Goal: Task Accomplishment & Management: Manage account settings

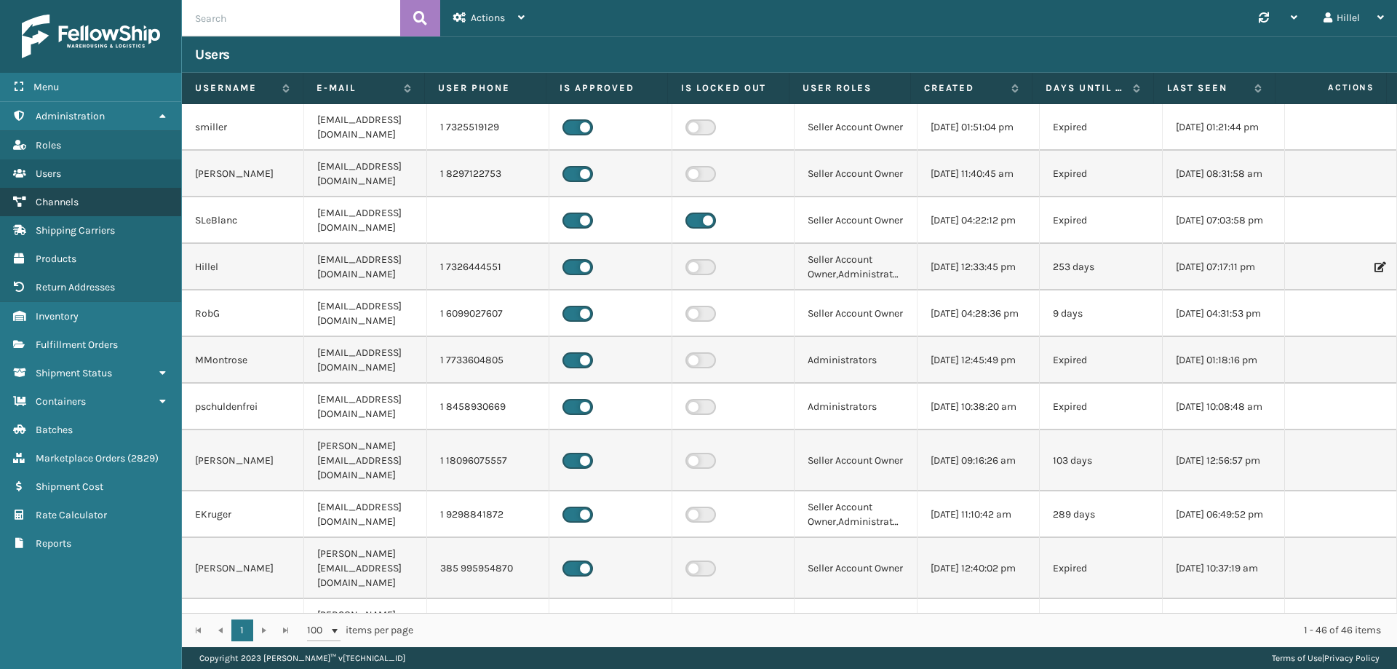
click at [81, 202] on link "Channels" at bounding box center [90, 202] width 181 height 28
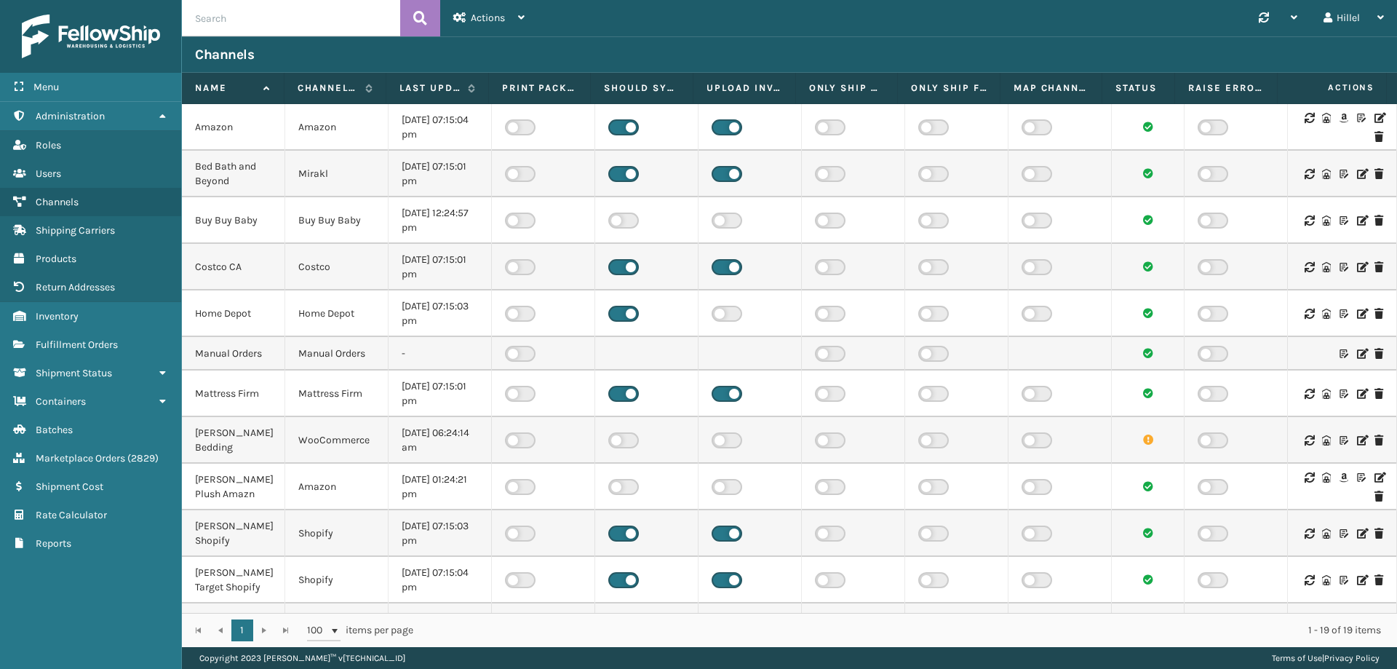
click at [1375, 118] on icon at bounding box center [1379, 118] width 9 height 10
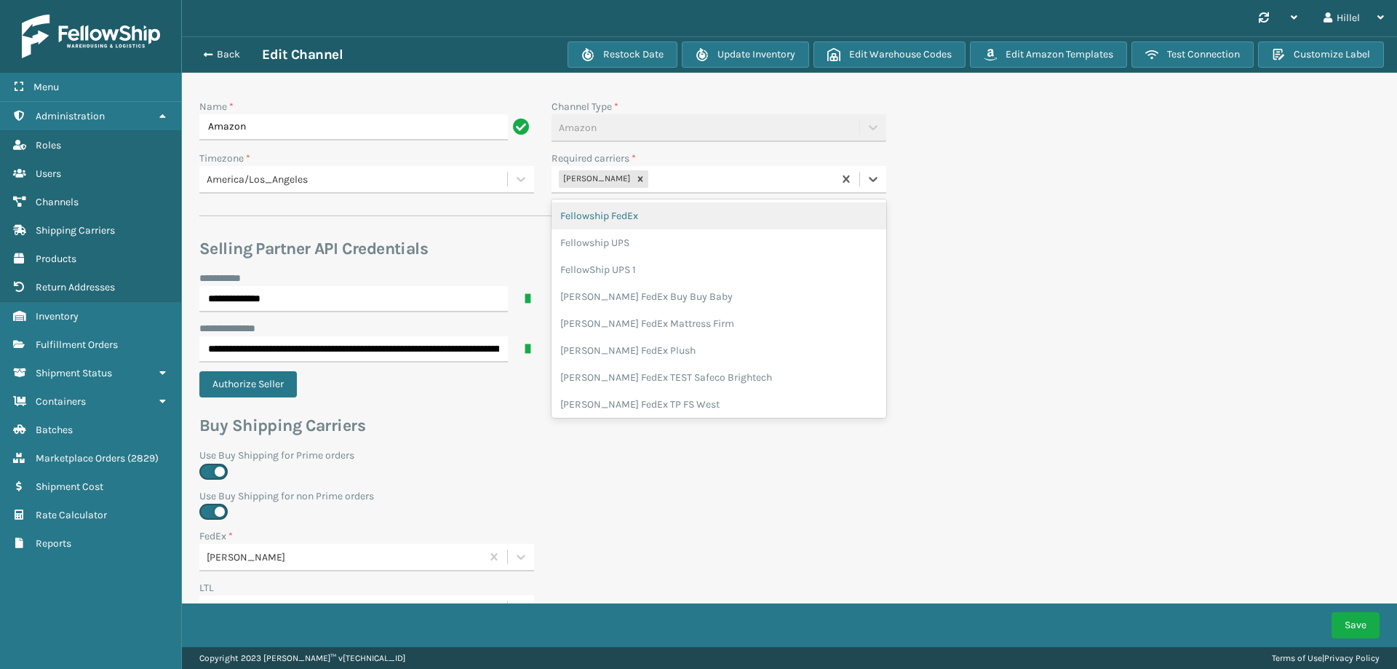
click at [732, 170] on div "[PERSON_NAME]" at bounding box center [693, 179] width 282 height 24
type input "whites"
click at [694, 207] on div "[PERSON_NAME] UPS Whitestone" at bounding box center [719, 215] width 335 height 27
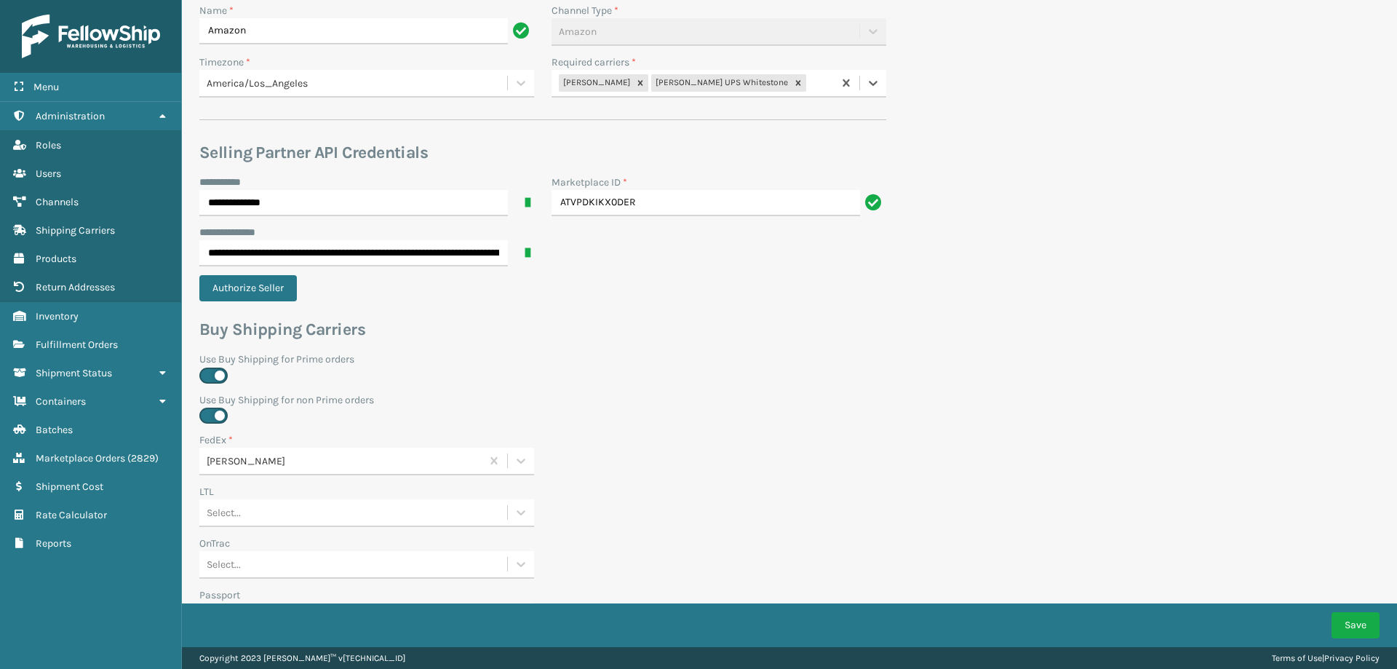
scroll to position [437, 0]
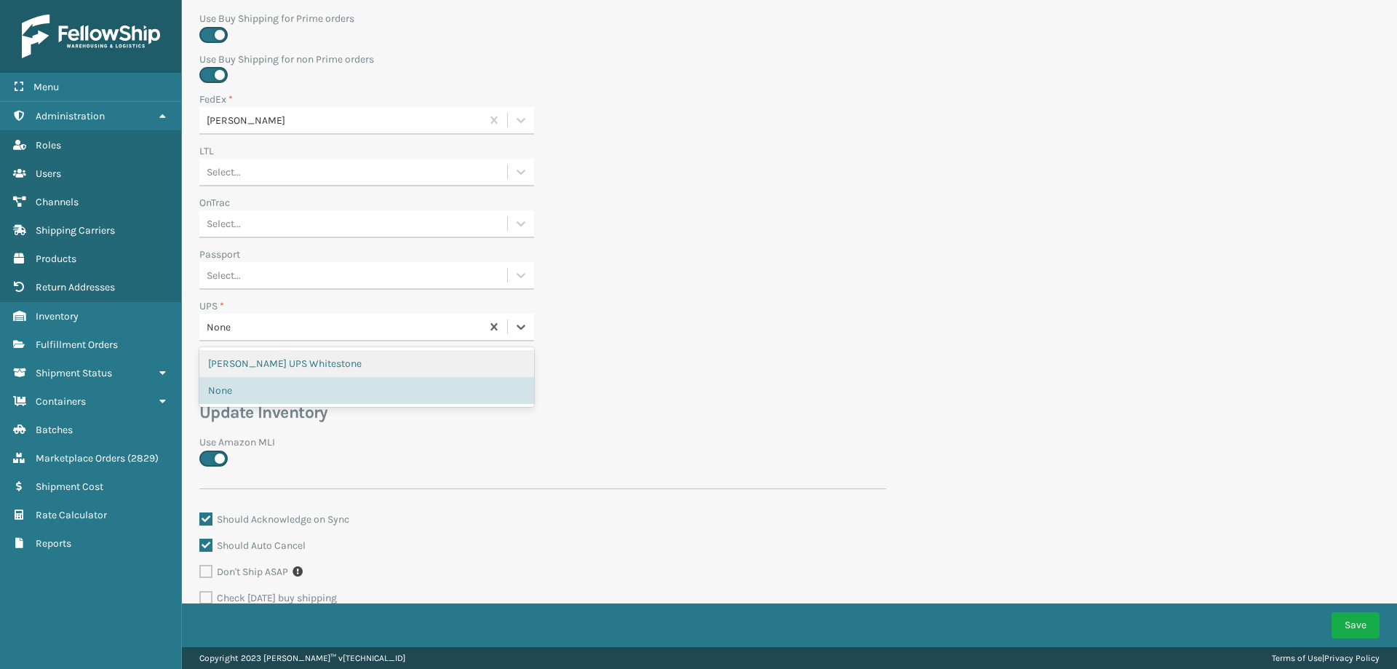
click at [270, 330] on div "None" at bounding box center [345, 326] width 276 height 15
click at [277, 365] on div "[PERSON_NAME] UPS Whitestone" at bounding box center [366, 363] width 335 height 27
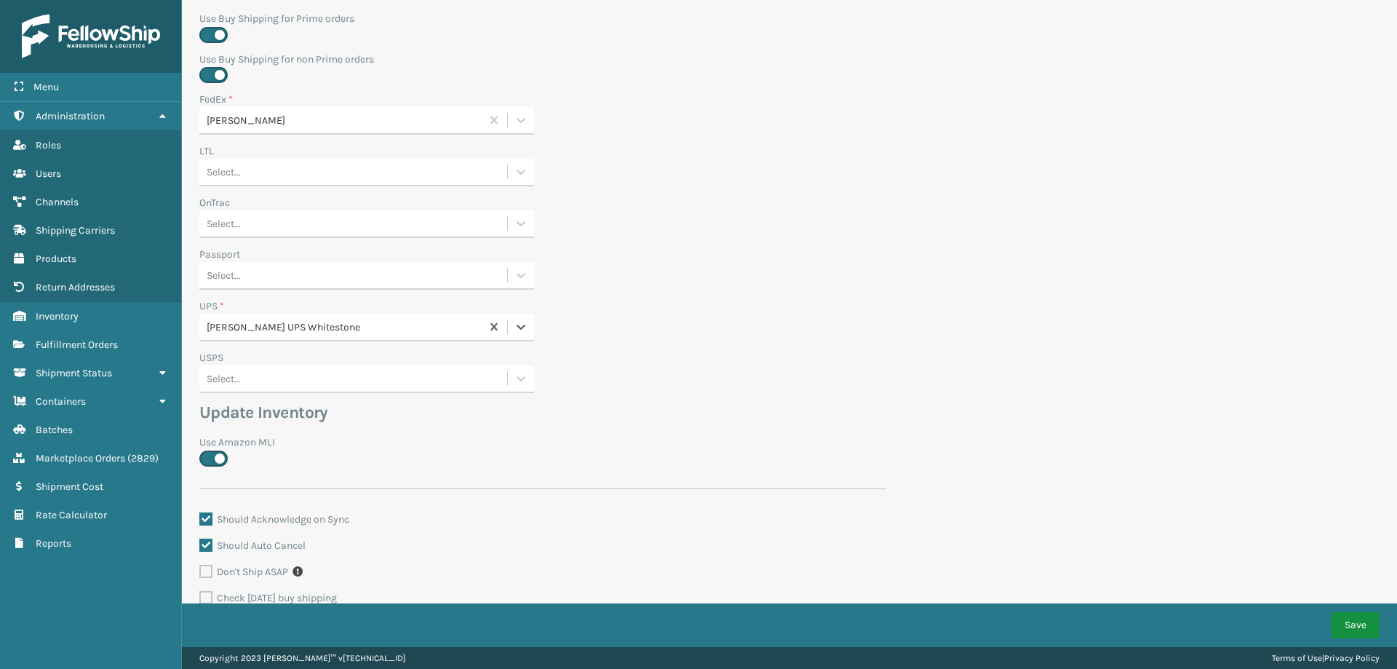
click at [1350, 624] on button "Save" at bounding box center [1356, 625] width 48 height 26
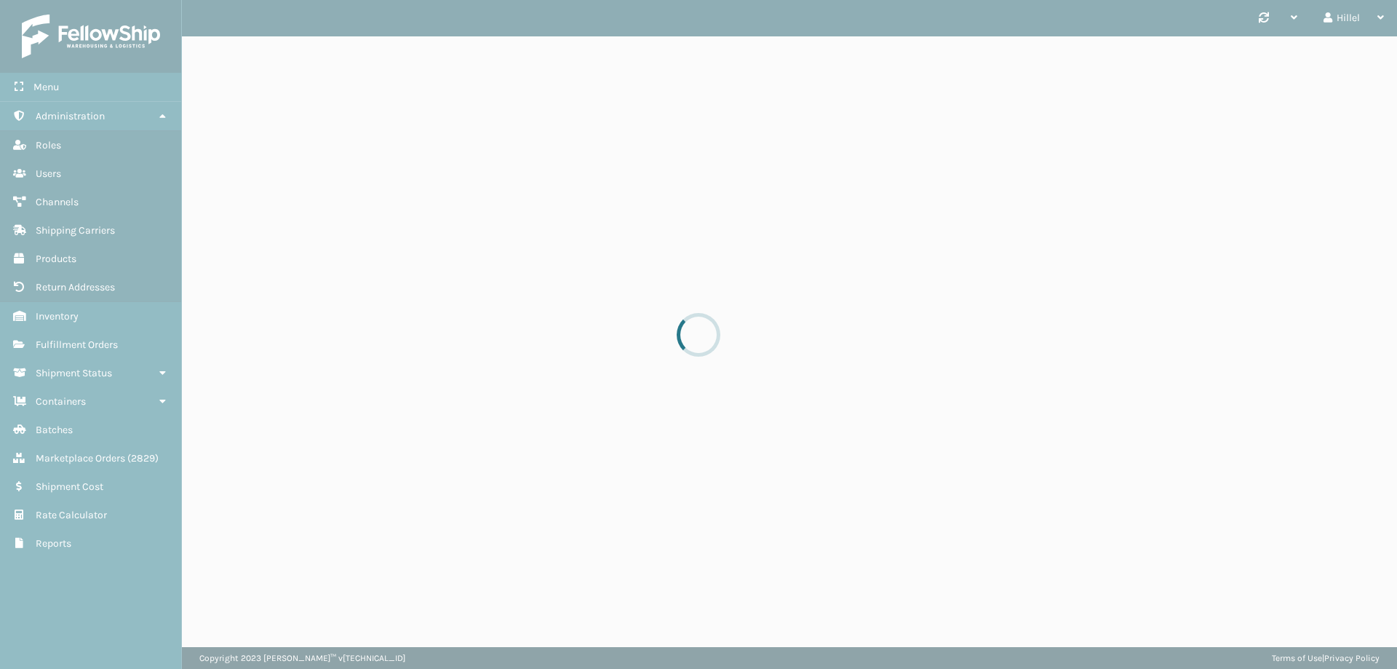
scroll to position [0, 0]
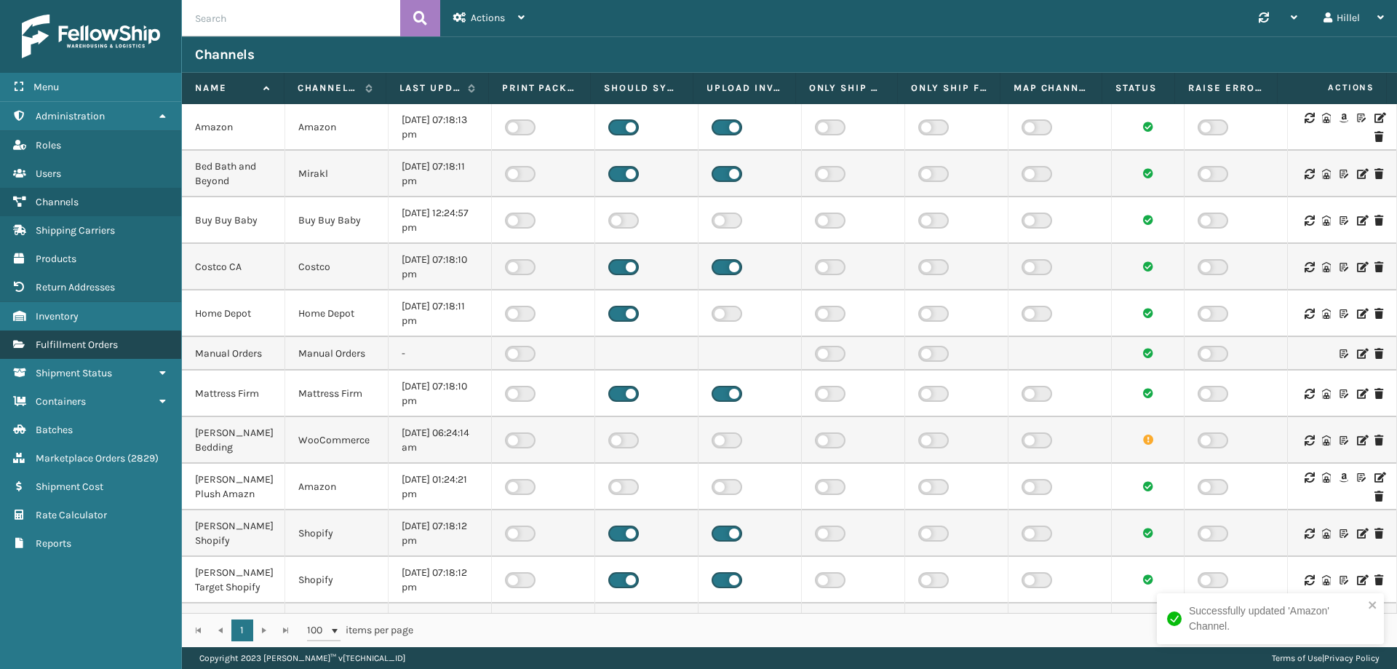
click at [91, 350] on span "Fulfillment Orders" at bounding box center [77, 344] width 82 height 12
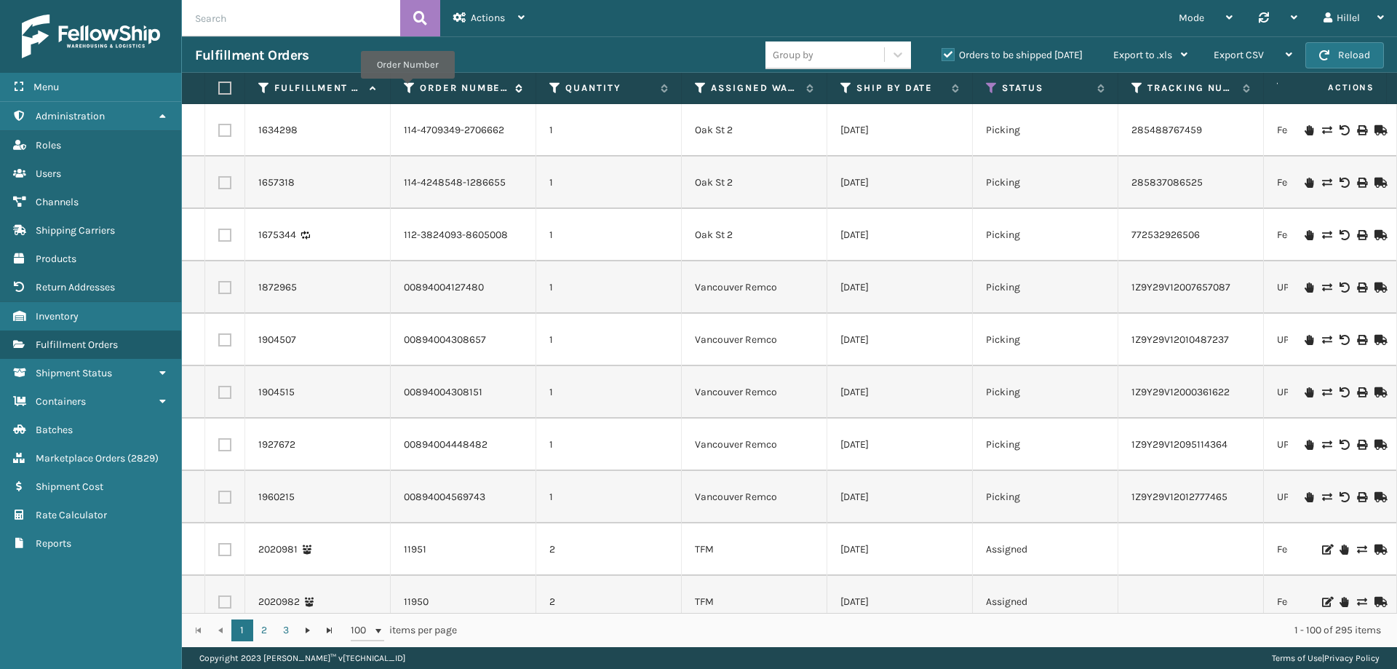
click at [407, 89] on icon at bounding box center [410, 87] width 12 height 13
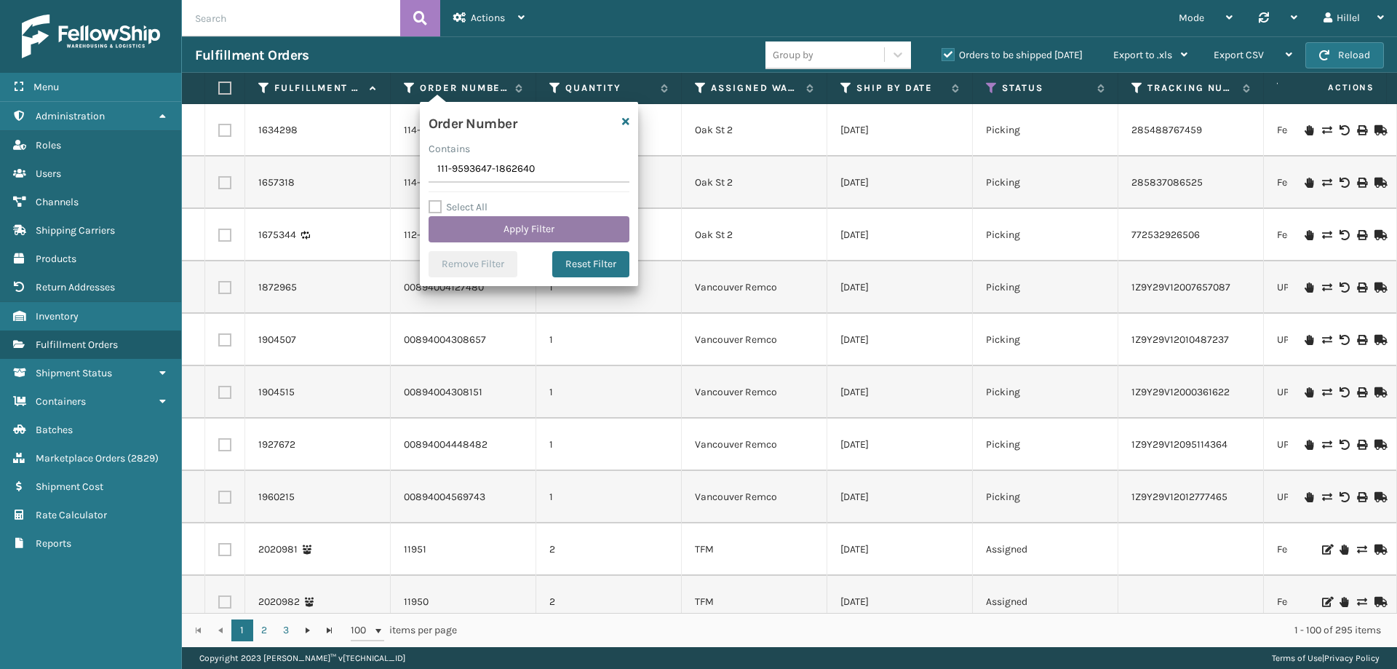
type input "111-9593647-1862640"
click at [501, 226] on button "Apply Filter" at bounding box center [529, 229] width 201 height 26
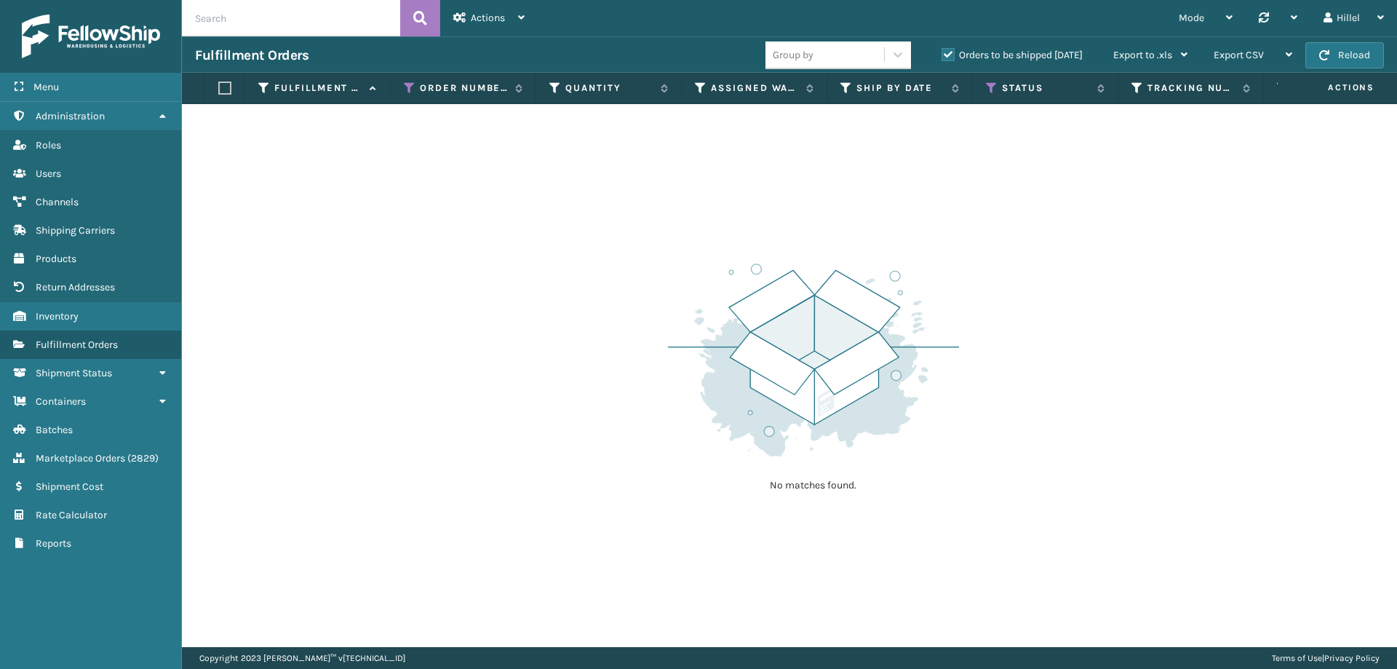
click at [950, 55] on label "Orders to be shipped [DATE]" at bounding box center [1012, 55] width 141 height 12
click at [942, 55] on input "Orders to be shipped [DATE]" at bounding box center [942, 51] width 1 height 9
click at [990, 87] on icon at bounding box center [992, 87] width 12 height 13
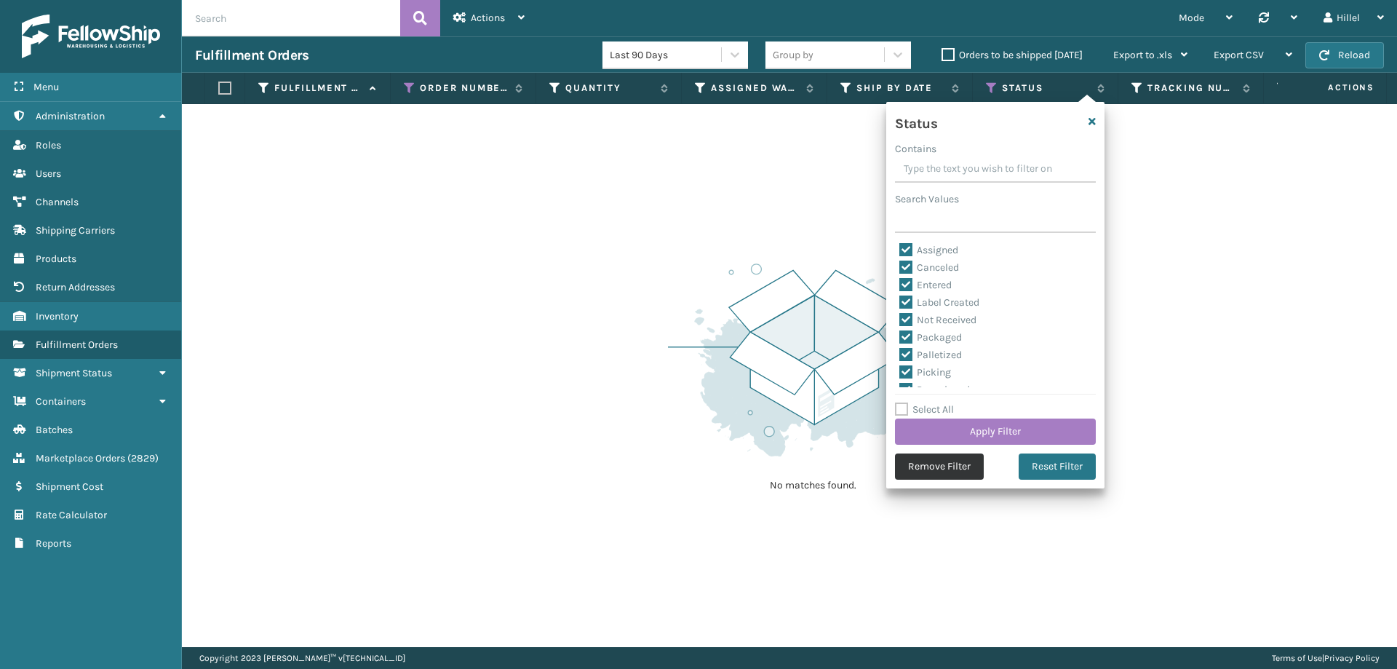
click at [949, 464] on button "Remove Filter" at bounding box center [939, 466] width 89 height 26
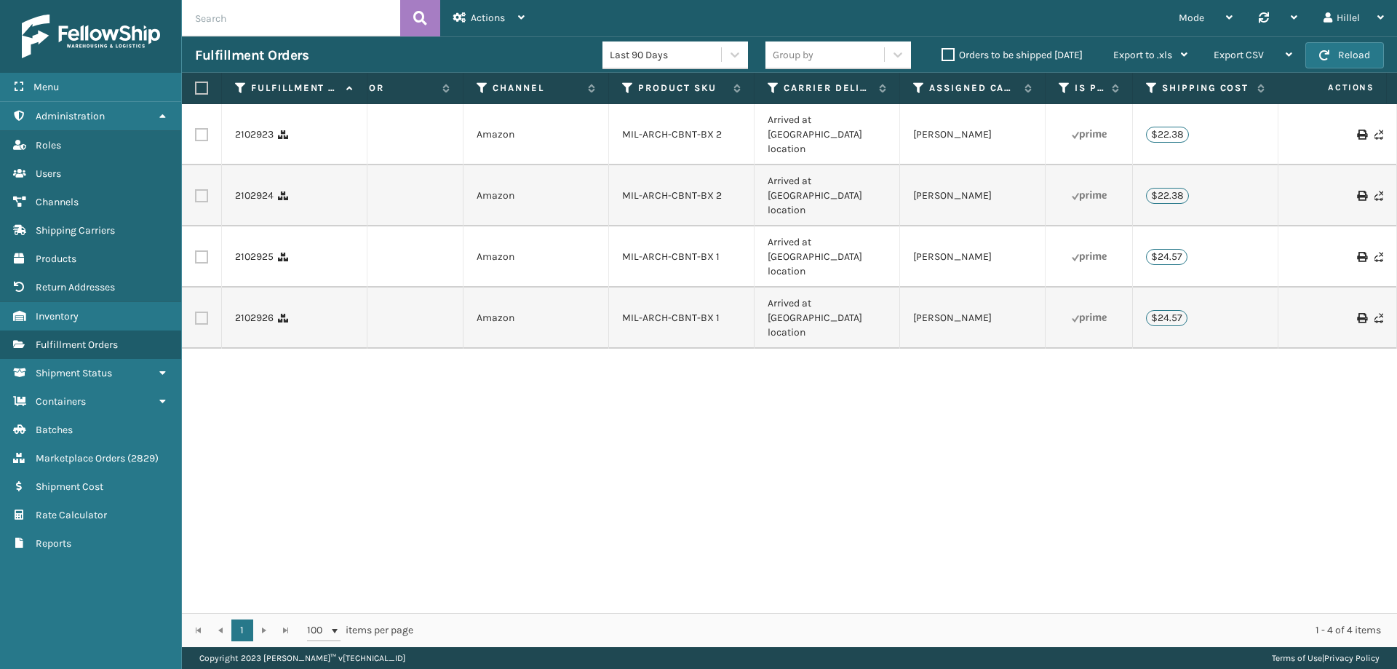
scroll to position [0, 1280]
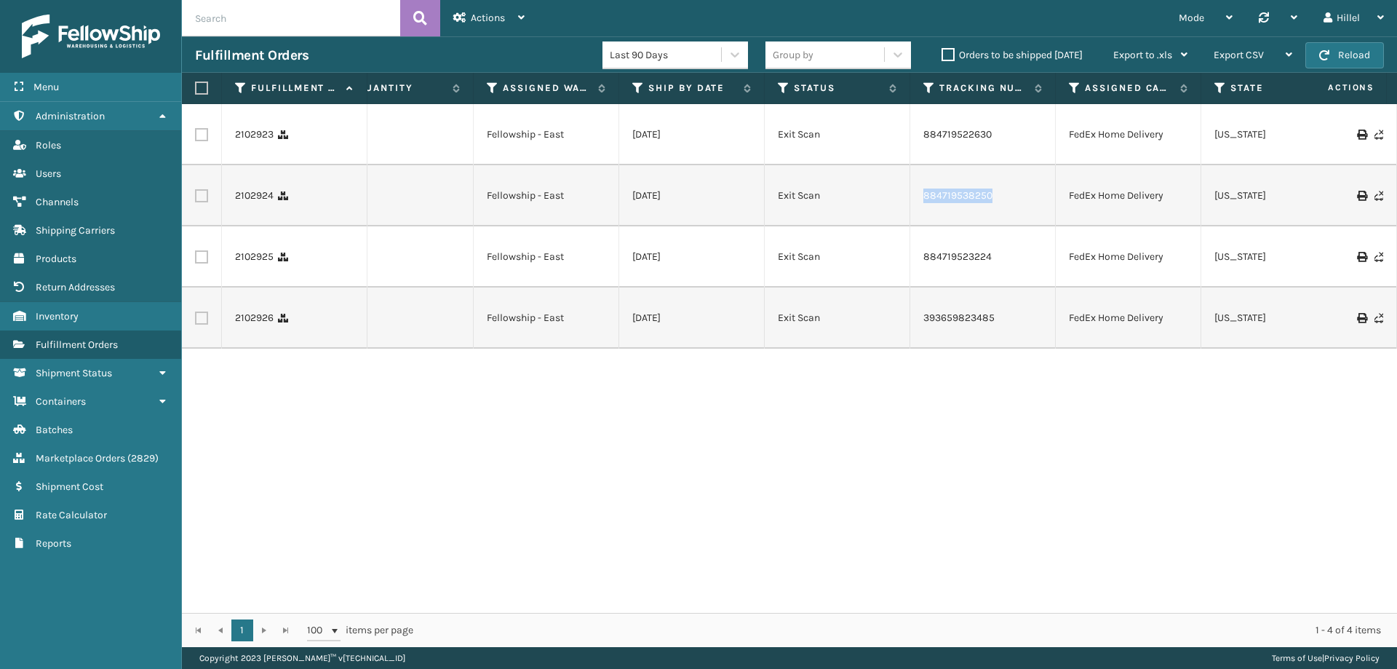
drag, startPoint x: 1000, startPoint y: 185, endPoint x: 918, endPoint y: 191, distance: 82.4
click at [918, 191] on td "884719538250" at bounding box center [983, 195] width 146 height 61
copy link "884719538250"
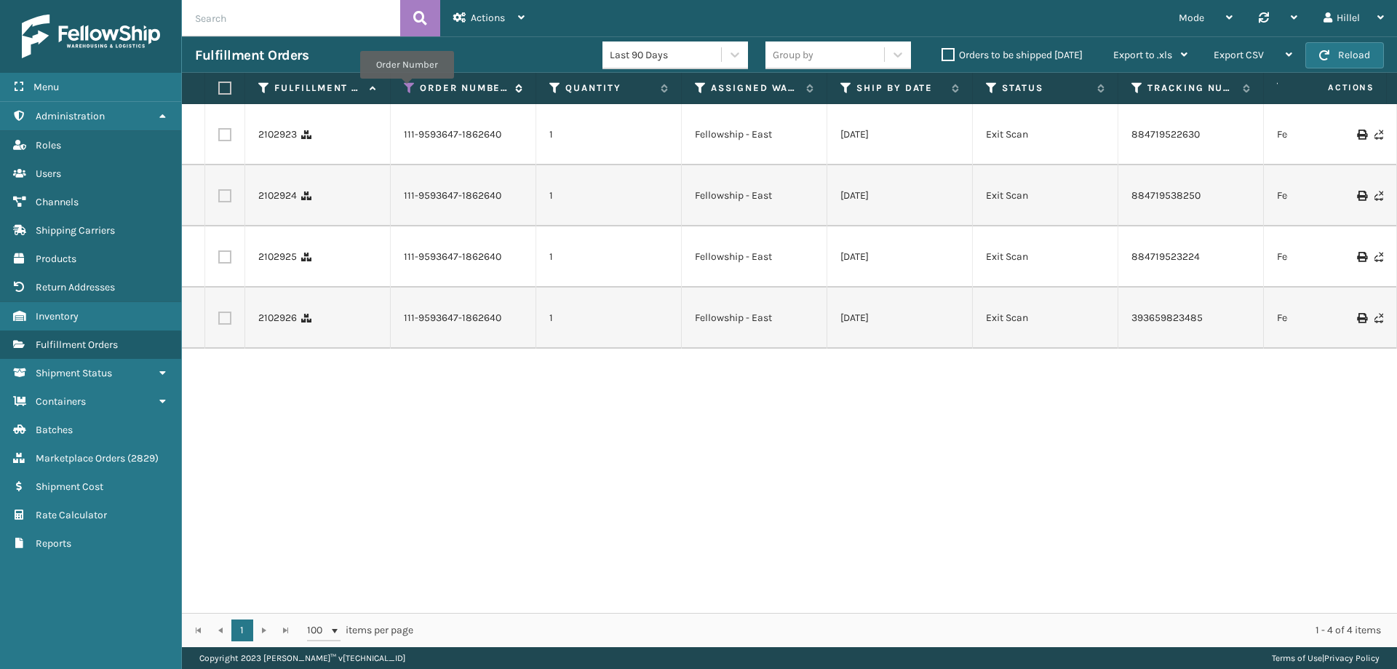
click at [407, 89] on icon at bounding box center [410, 87] width 12 height 13
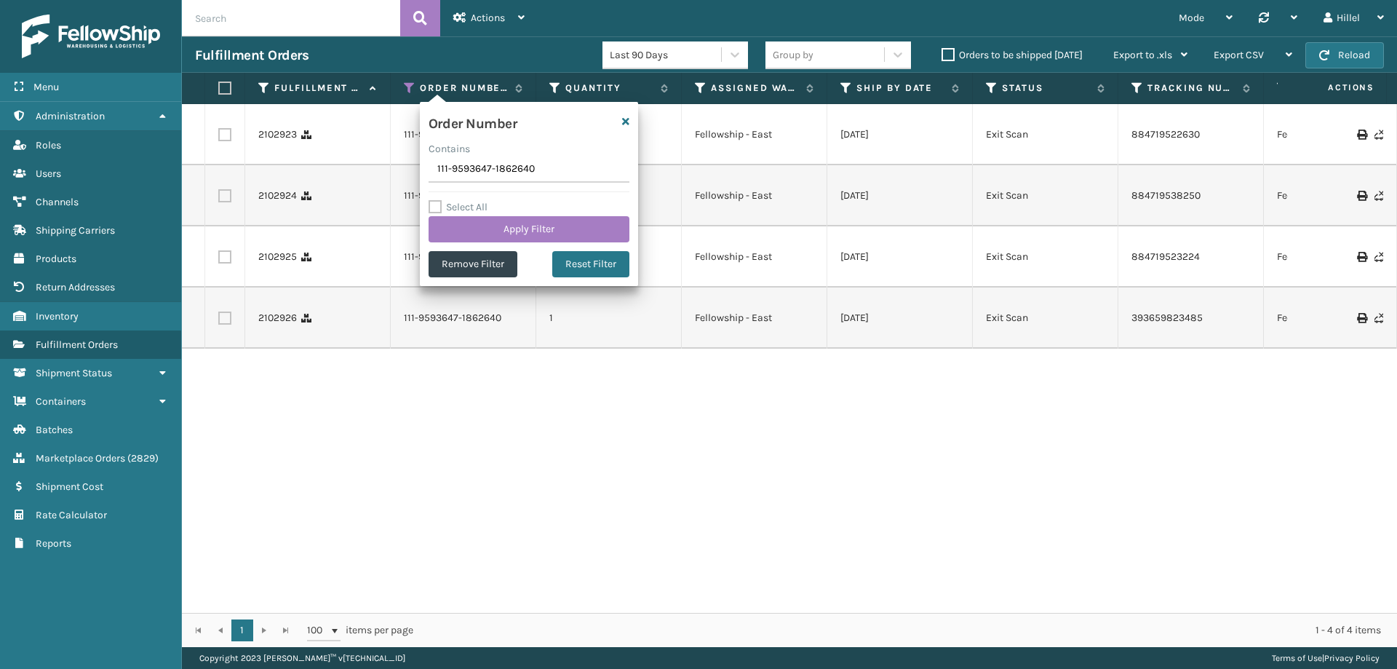
drag, startPoint x: 551, startPoint y: 166, endPoint x: 352, endPoint y: 179, distance: 199.1
click at [357, 179] on section "Fulfillment Orders Last 90 Days Group by Orders to be shipped [DATE] Export to …" at bounding box center [789, 341] width 1215 height 610
type input "114-1390590-1792219"
click at [484, 227] on button "Apply Filter" at bounding box center [529, 229] width 201 height 26
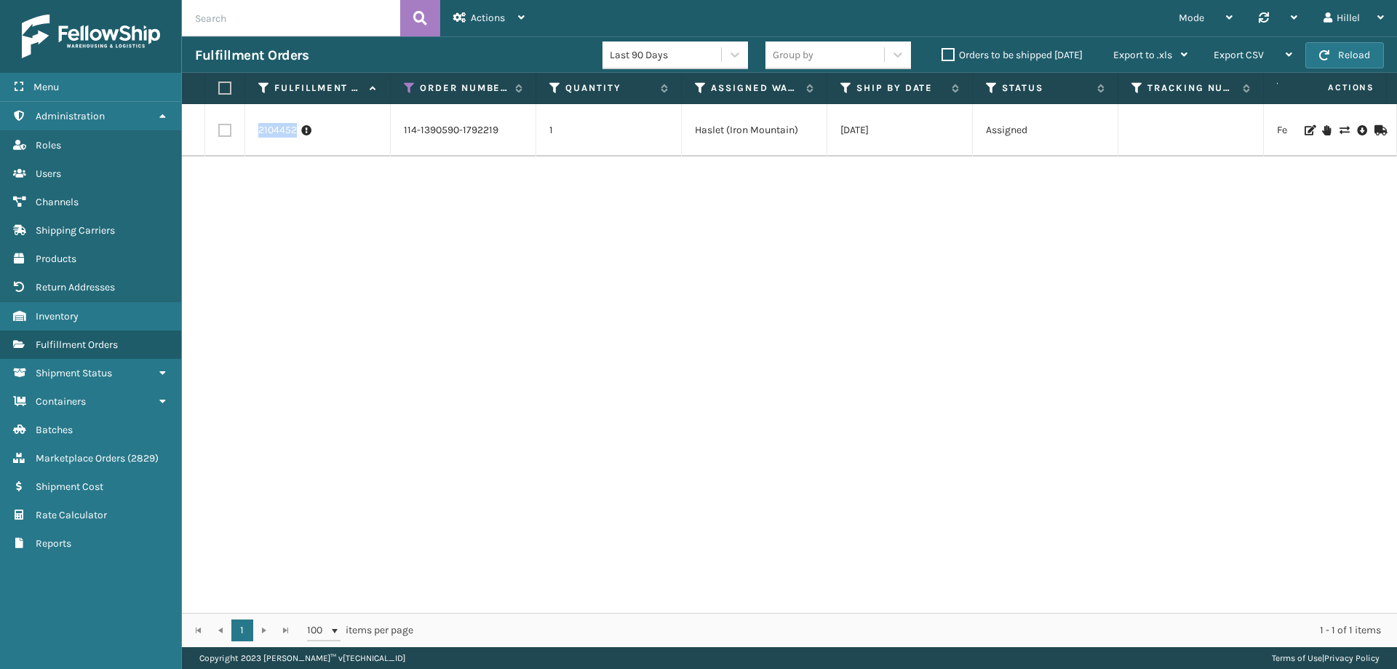
drag, startPoint x: 257, startPoint y: 127, endPoint x: 295, endPoint y: 132, distance: 38.1
click at [295, 132] on td "2104452" at bounding box center [318, 130] width 146 height 52
click at [279, 134] on link "2104452" at bounding box center [277, 130] width 39 height 15
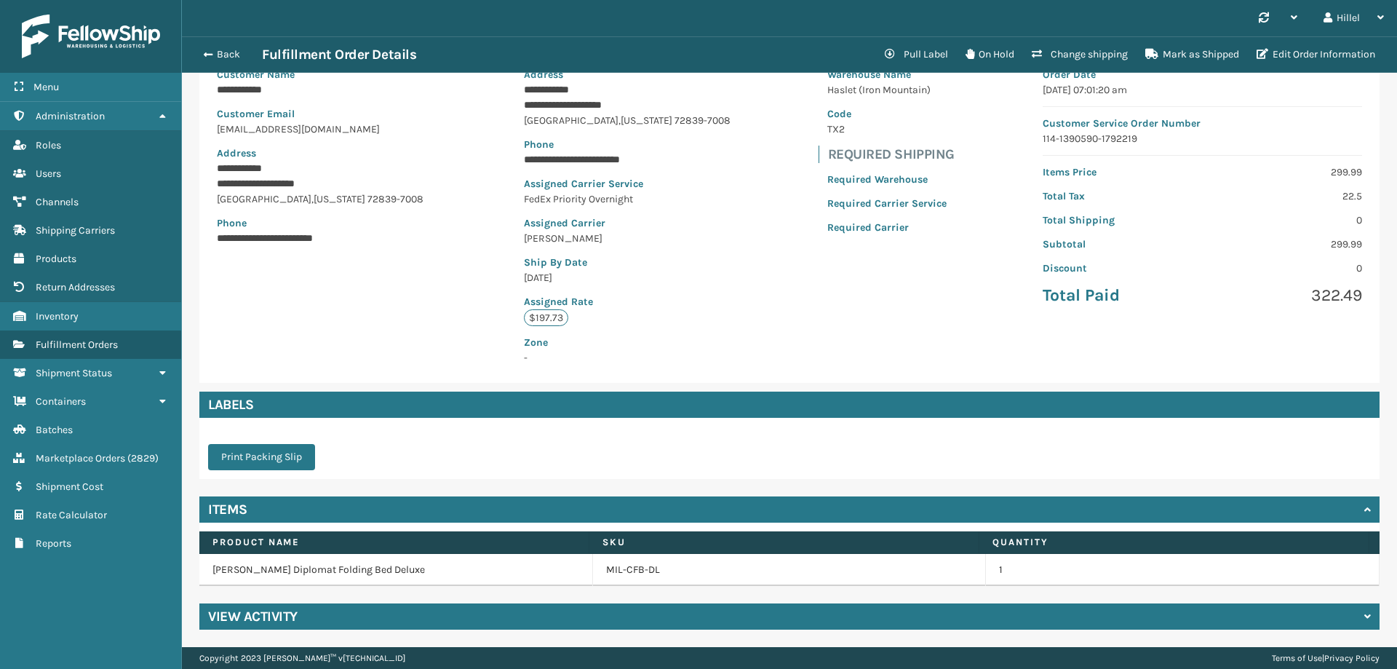
click at [396, 615] on div "View Activity" at bounding box center [789, 616] width 1180 height 26
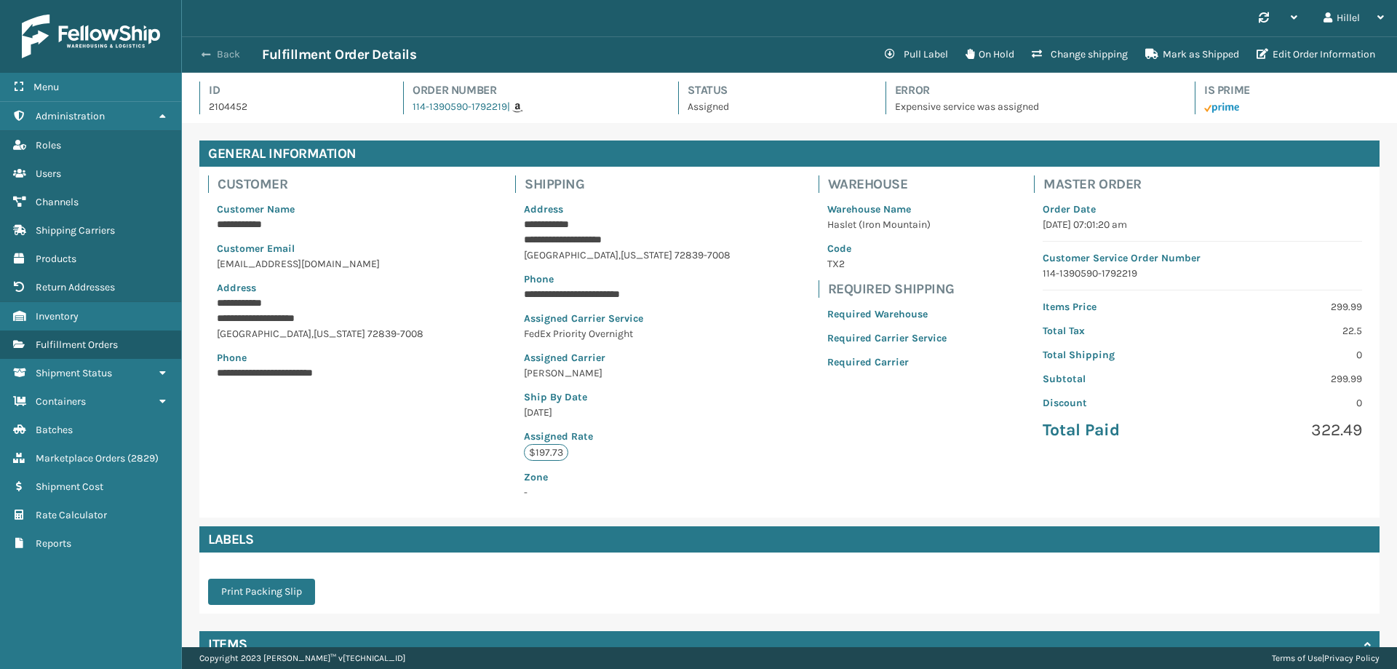
click at [200, 53] on button "Back" at bounding box center [228, 54] width 67 height 13
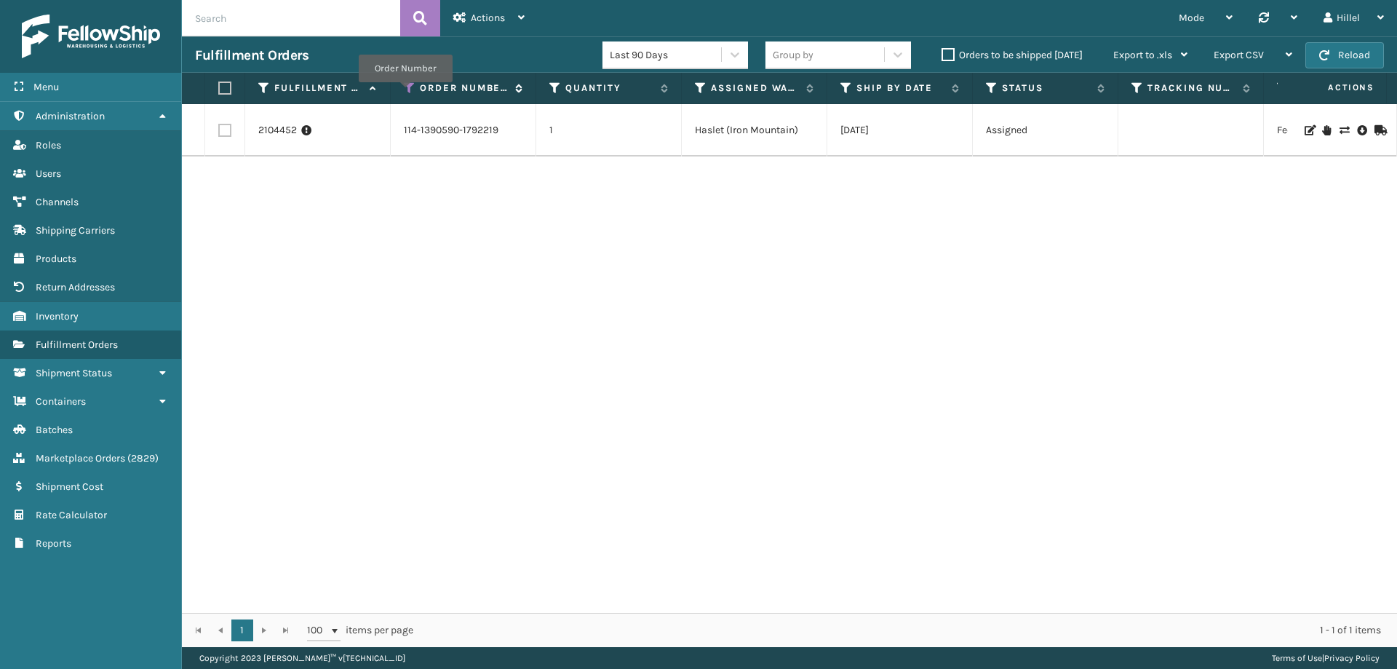
click at [405, 92] on icon at bounding box center [410, 87] width 12 height 13
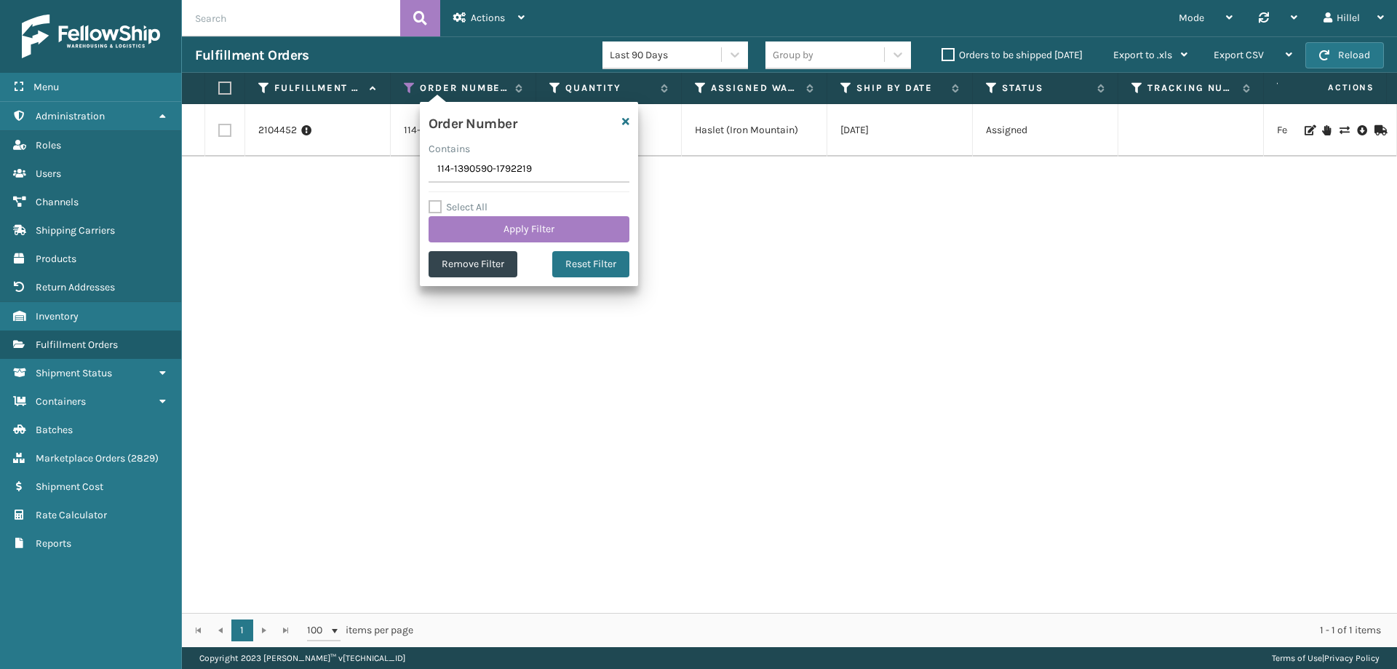
click at [947, 54] on label "Orders to be shipped [DATE]" at bounding box center [1012, 55] width 141 height 12
click at [942, 54] on input "Orders to be shipped [DATE]" at bounding box center [942, 51] width 1 height 9
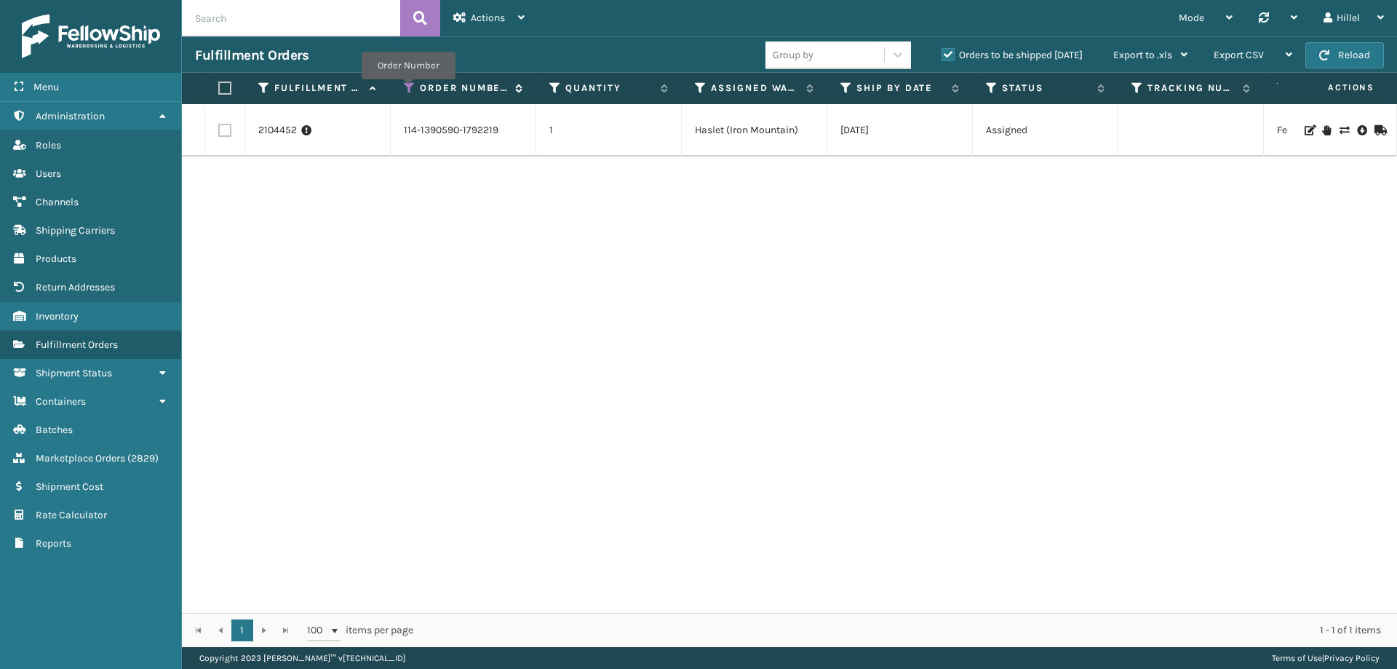
click at [408, 90] on icon at bounding box center [410, 87] width 12 height 13
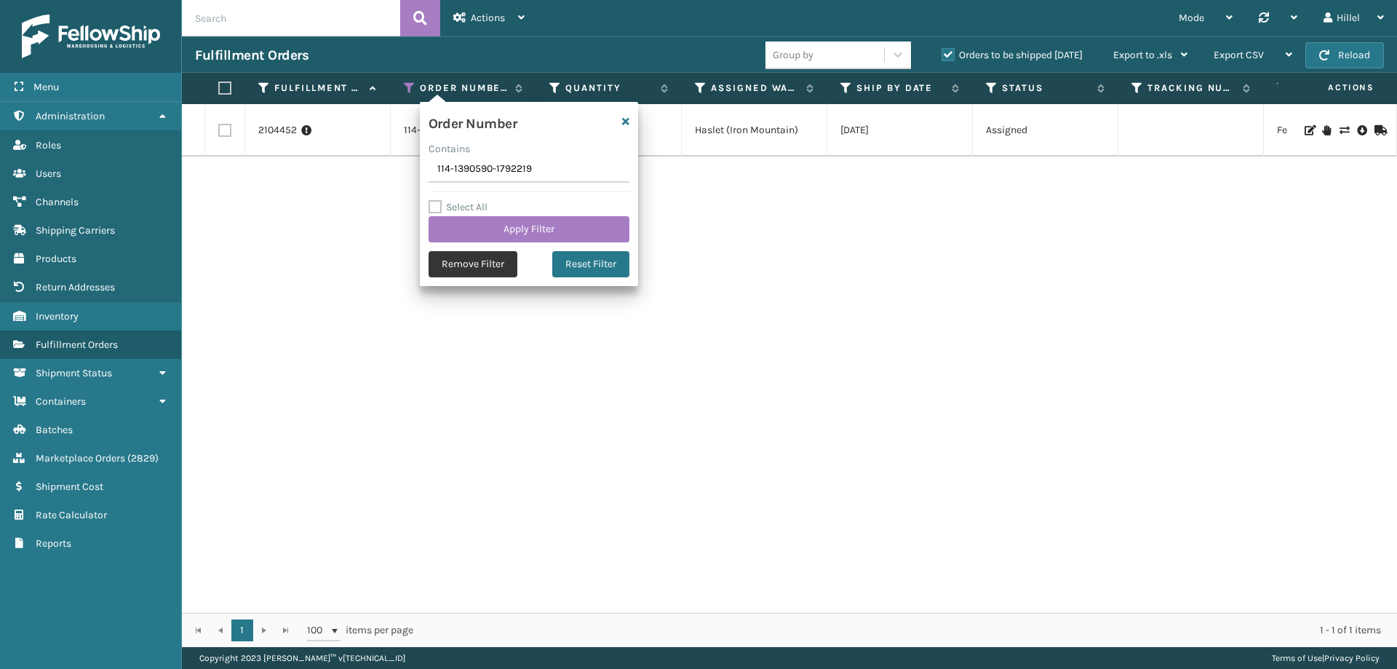
click at [460, 263] on button "Remove Filter" at bounding box center [473, 264] width 89 height 26
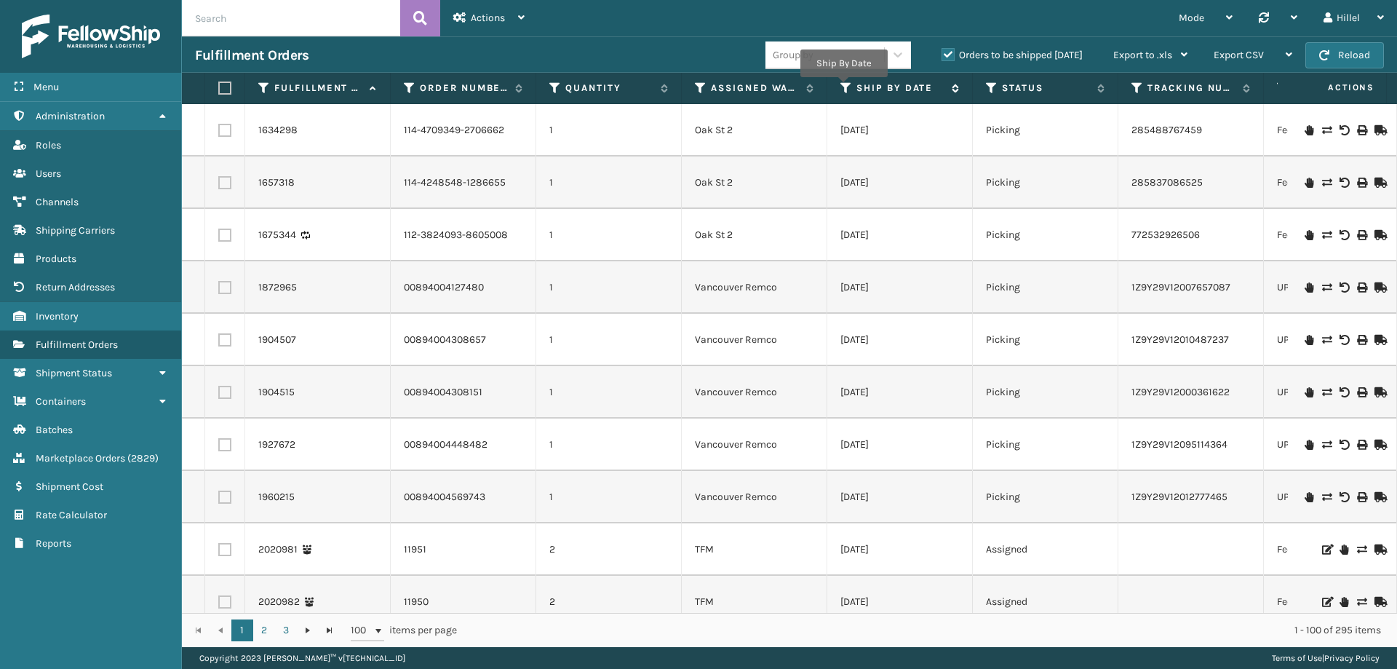
click at [843, 87] on icon at bounding box center [846, 87] width 12 height 13
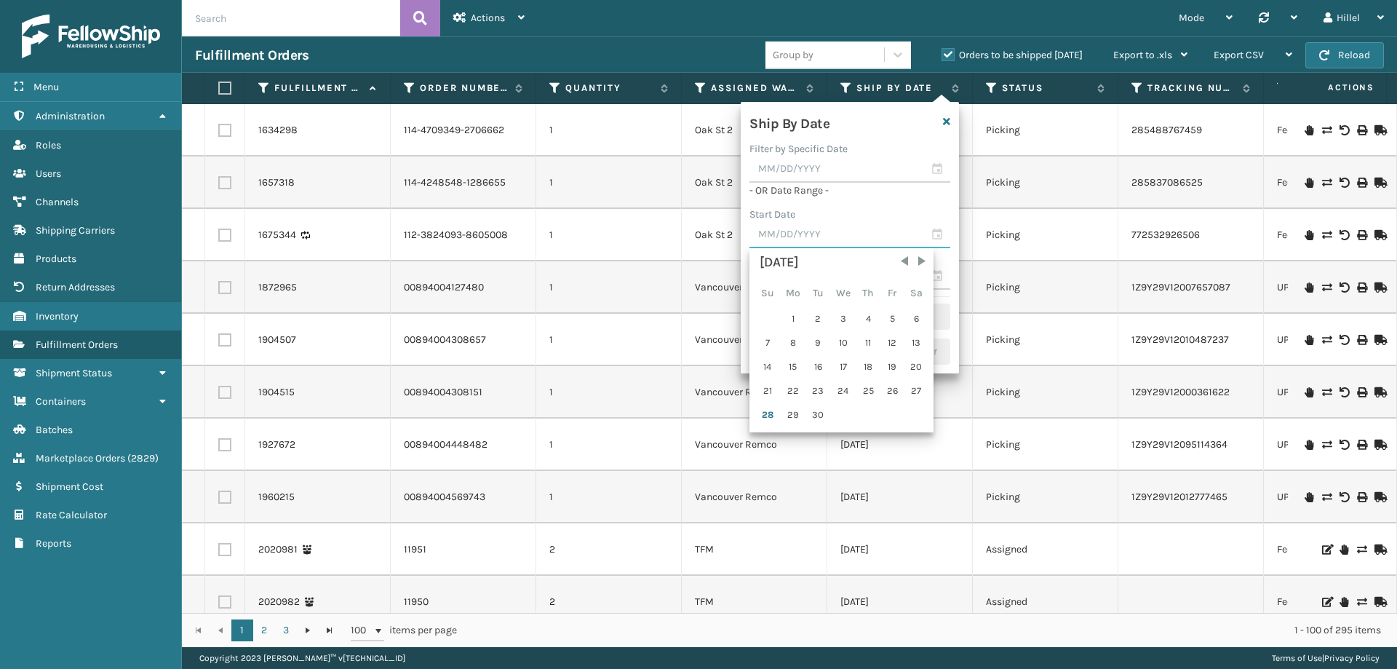
click at [800, 236] on input "text" at bounding box center [849, 235] width 201 height 26
click at [894, 390] on div "26" at bounding box center [892, 391] width 22 height 22
type input "[DATE]"
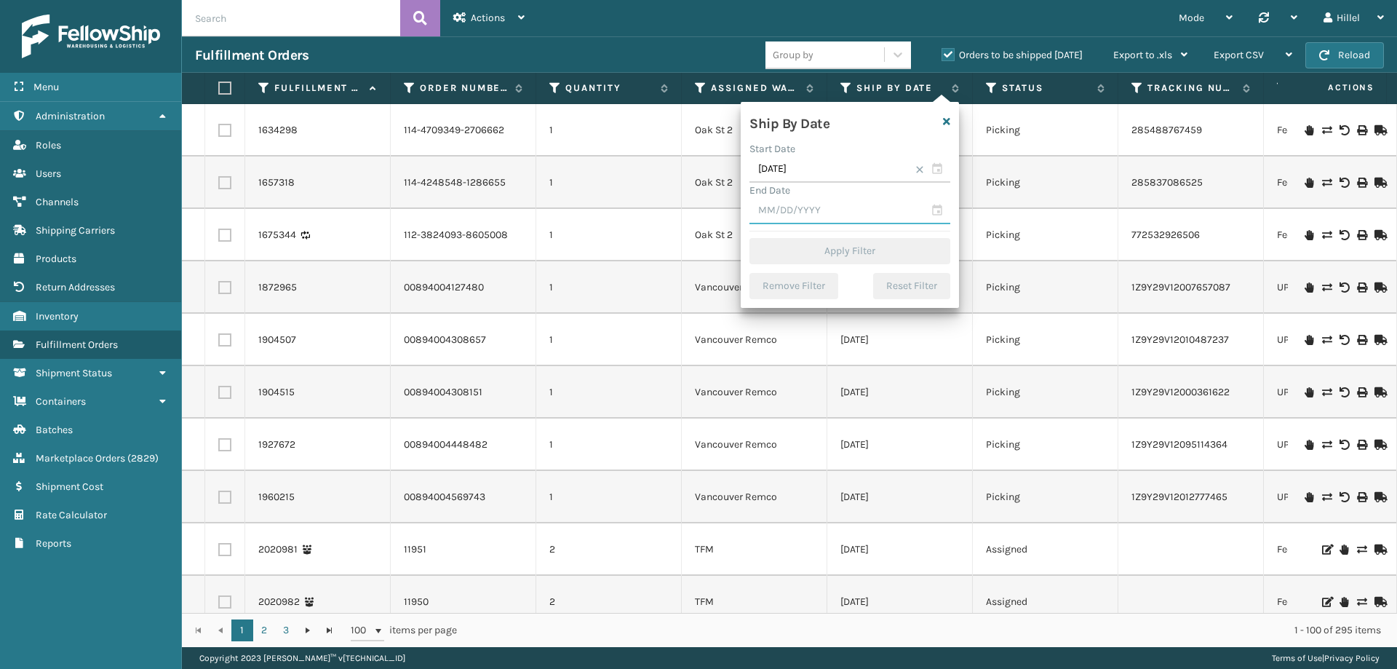
click at [875, 204] on input "text" at bounding box center [849, 211] width 201 height 26
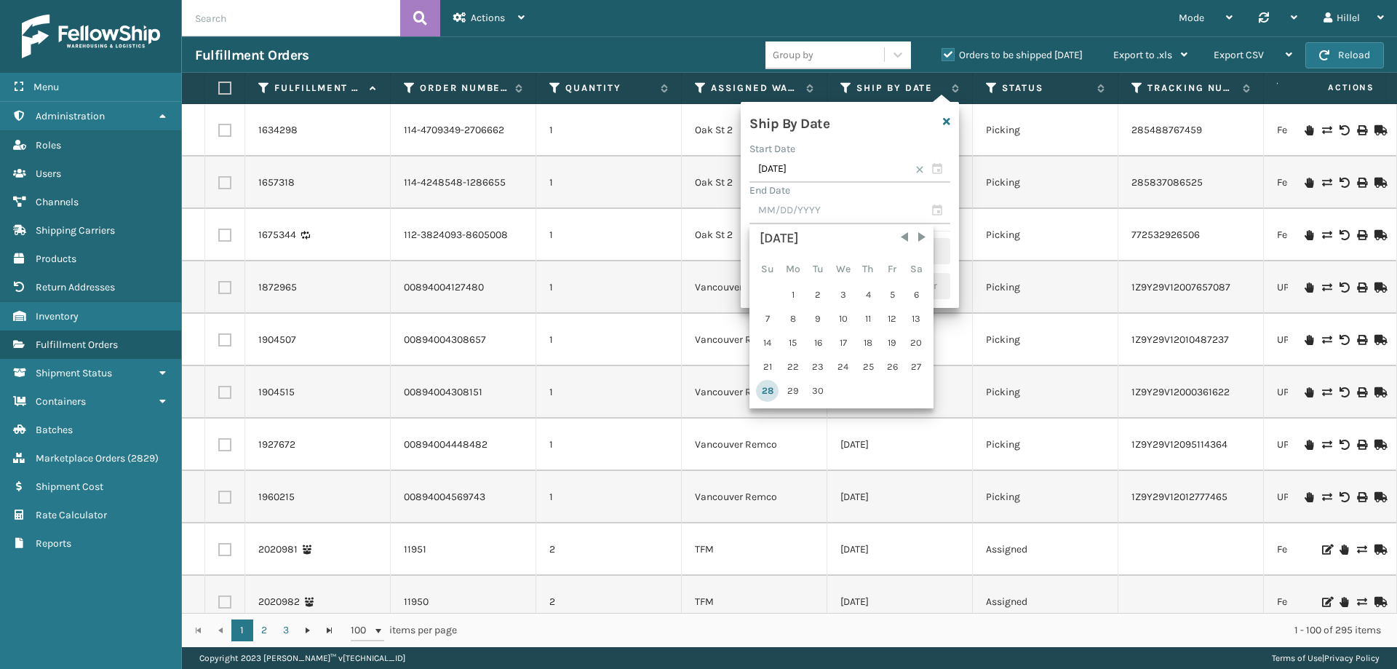
click at [768, 390] on div "28" at bounding box center [767, 391] width 23 height 22
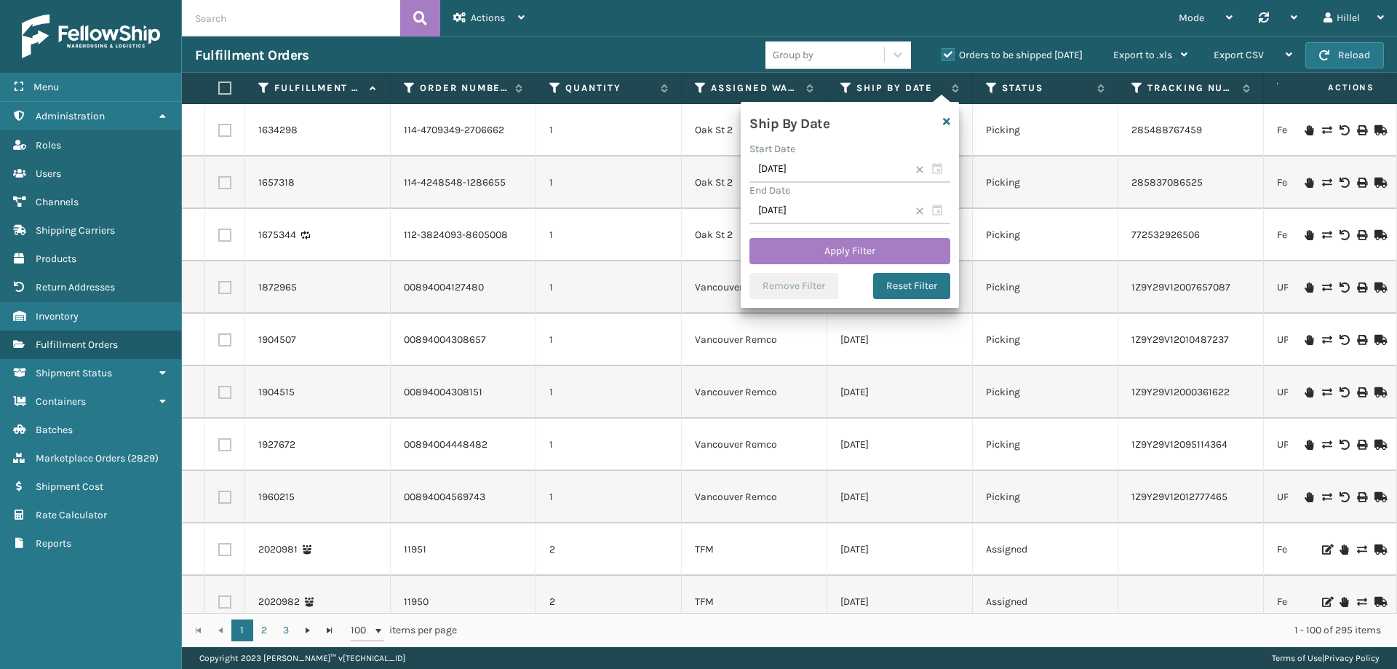
type input "[DATE]"
click at [803, 243] on button "Apply Filter" at bounding box center [849, 251] width 201 height 26
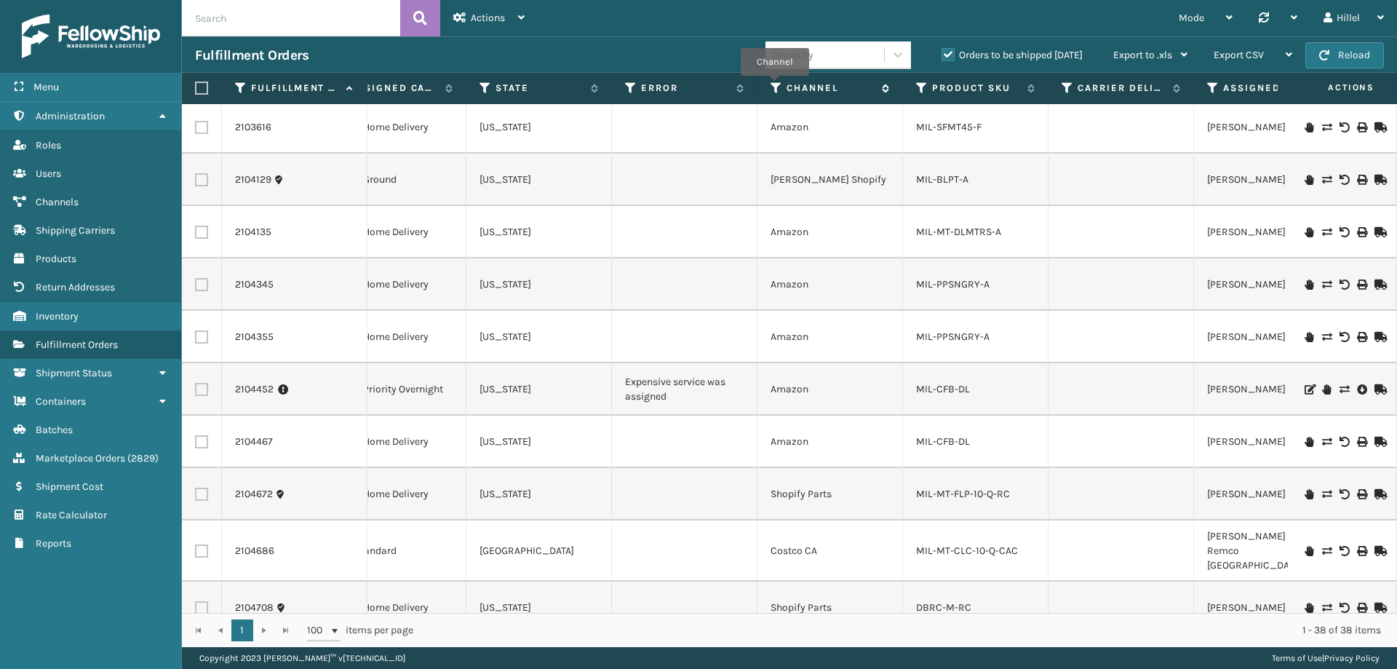
click at [774, 86] on icon at bounding box center [777, 87] width 12 height 13
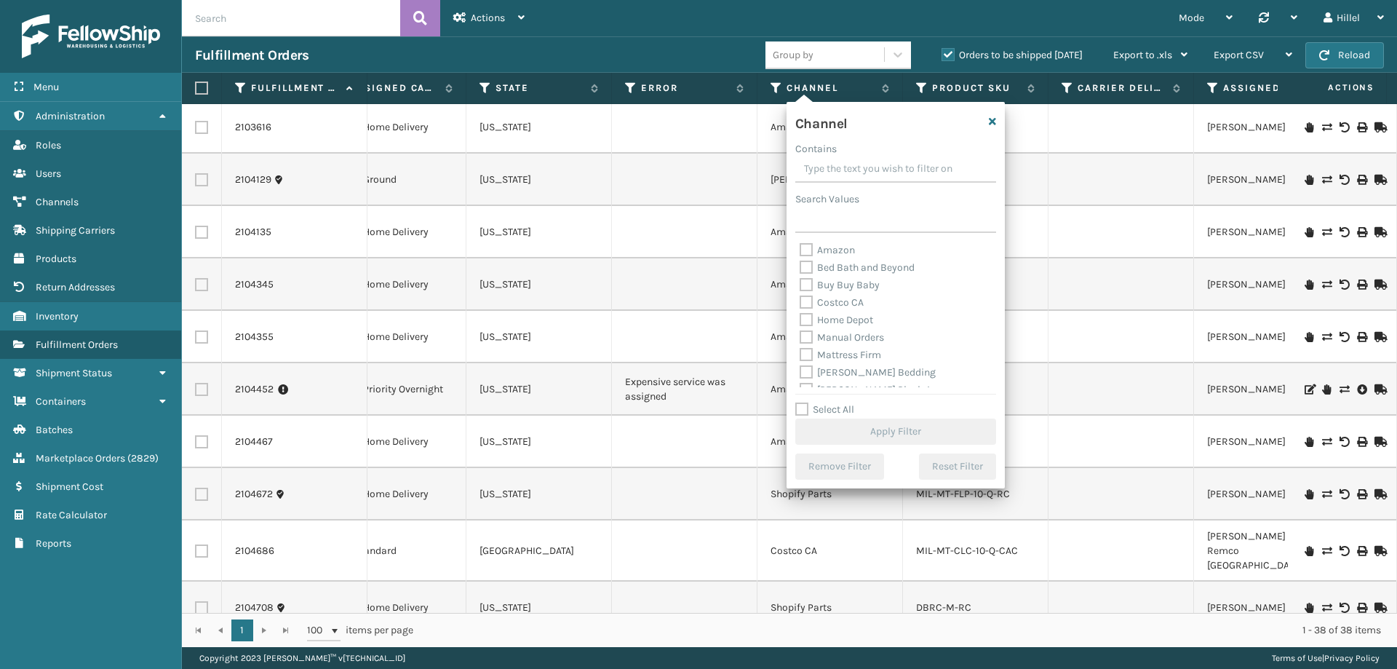
click at [801, 244] on label "Amazon" at bounding box center [827, 250] width 55 height 12
click at [800, 244] on input "Amazon" at bounding box center [800, 246] width 1 height 9
checkbox input "true"
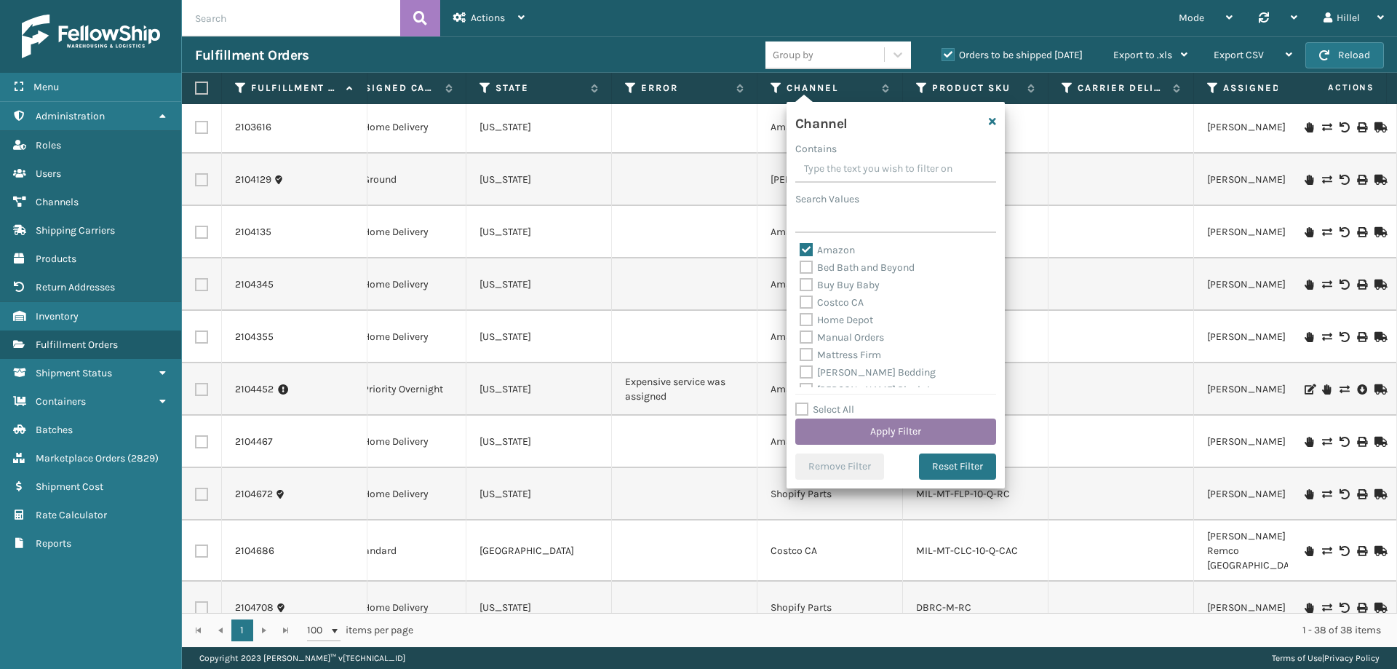
click at [856, 426] on button "Apply Filter" at bounding box center [895, 431] width 201 height 26
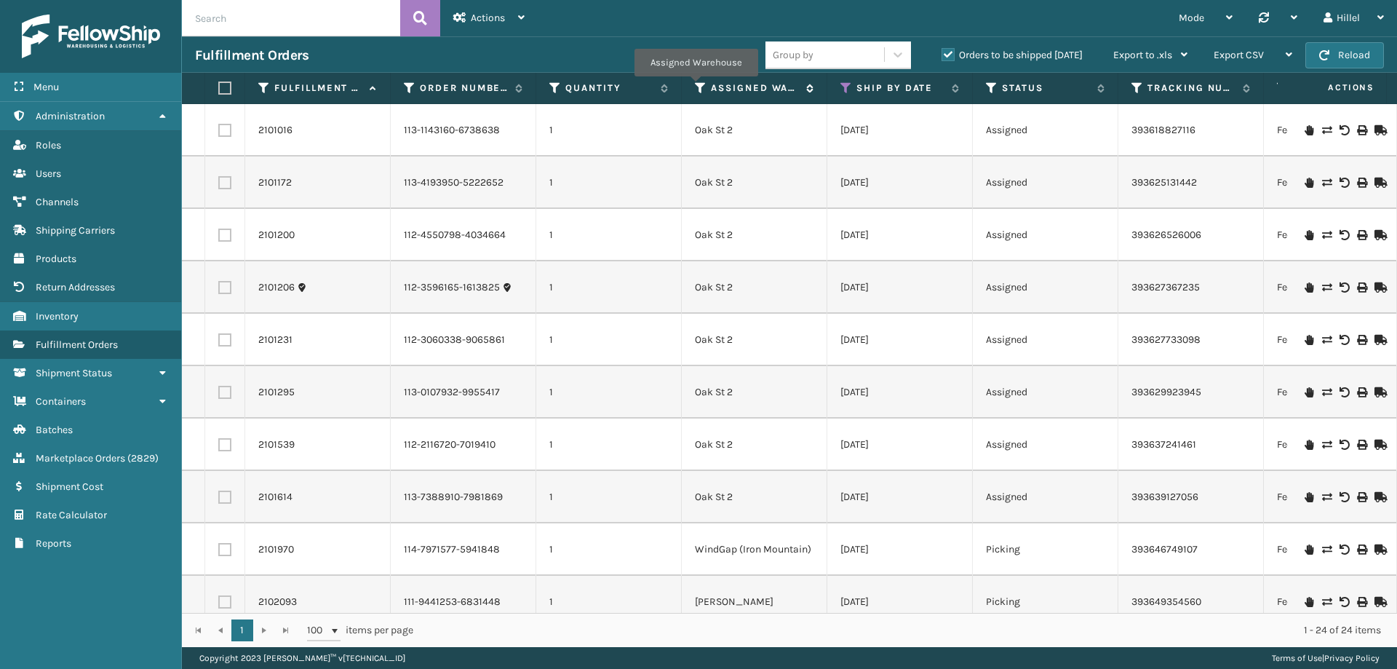
click at [695, 87] on icon at bounding box center [701, 87] width 12 height 13
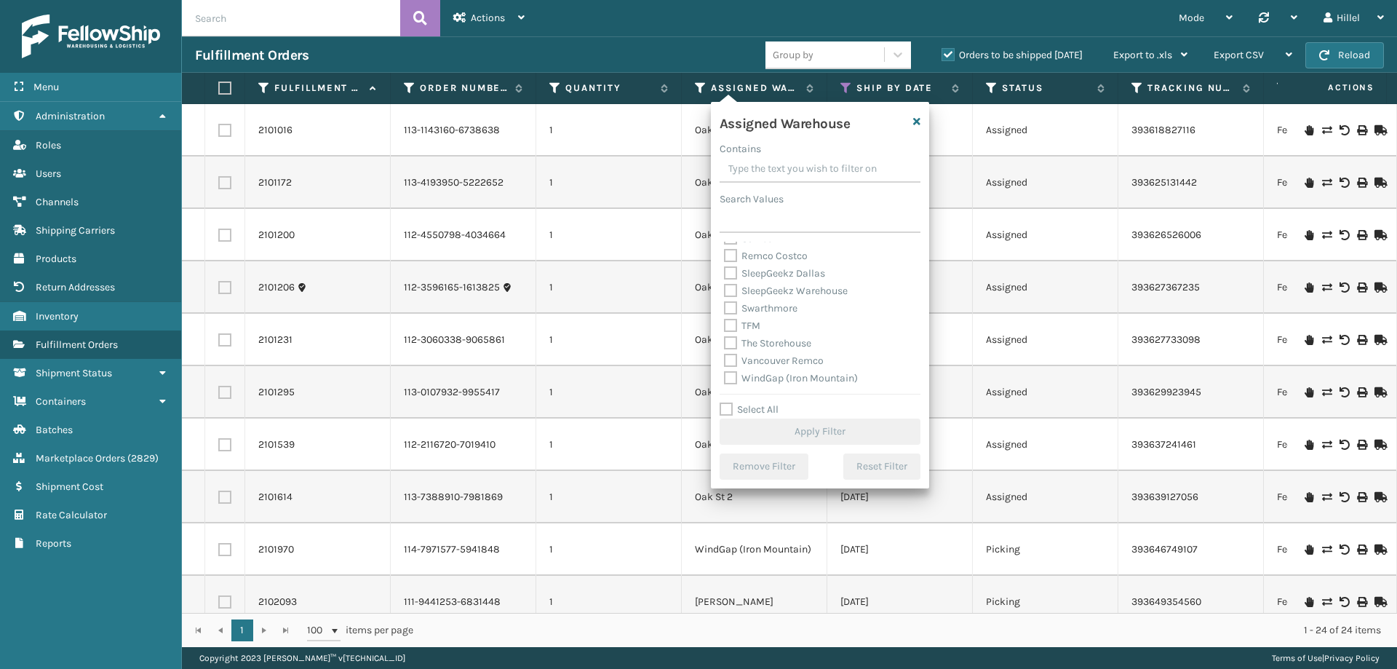
click at [768, 377] on label "WindGap (Iron Mountain)" at bounding box center [791, 378] width 134 height 12
click at [725, 377] on input "WindGap (Iron Mountain)" at bounding box center [724, 374] width 1 height 9
checkbox input "true"
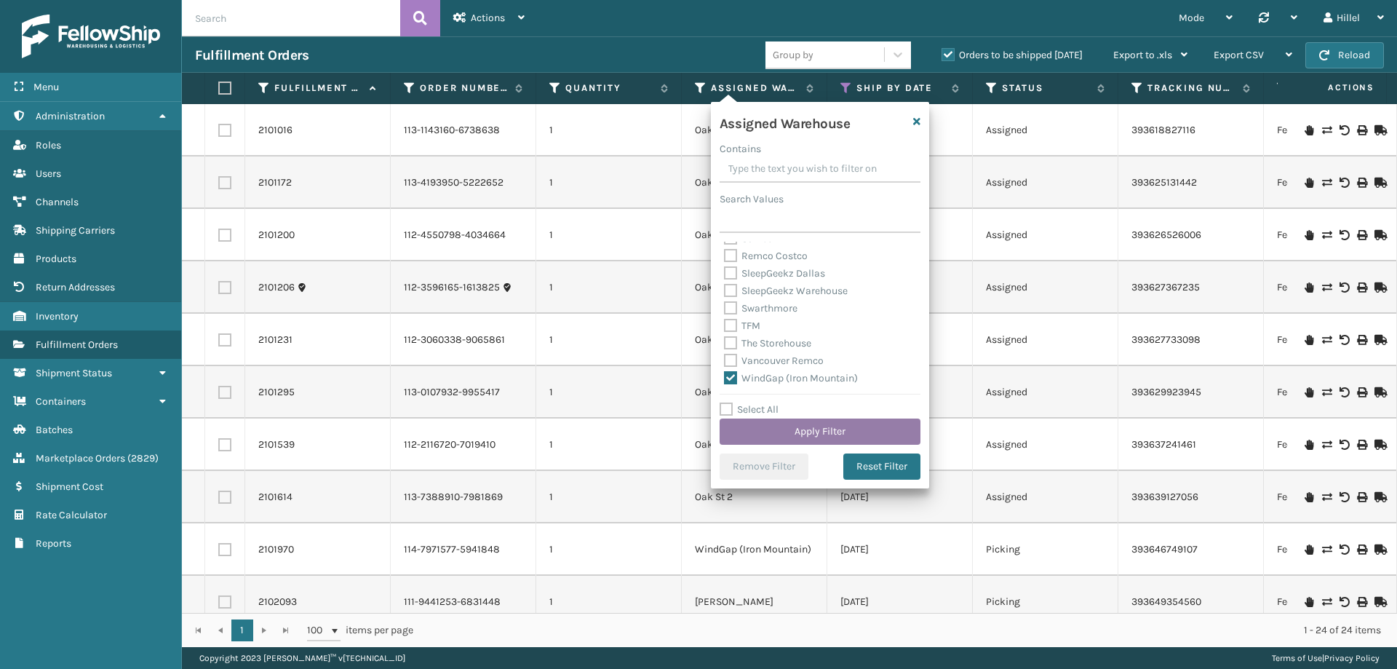
click at [792, 431] on button "Apply Filter" at bounding box center [820, 431] width 201 height 26
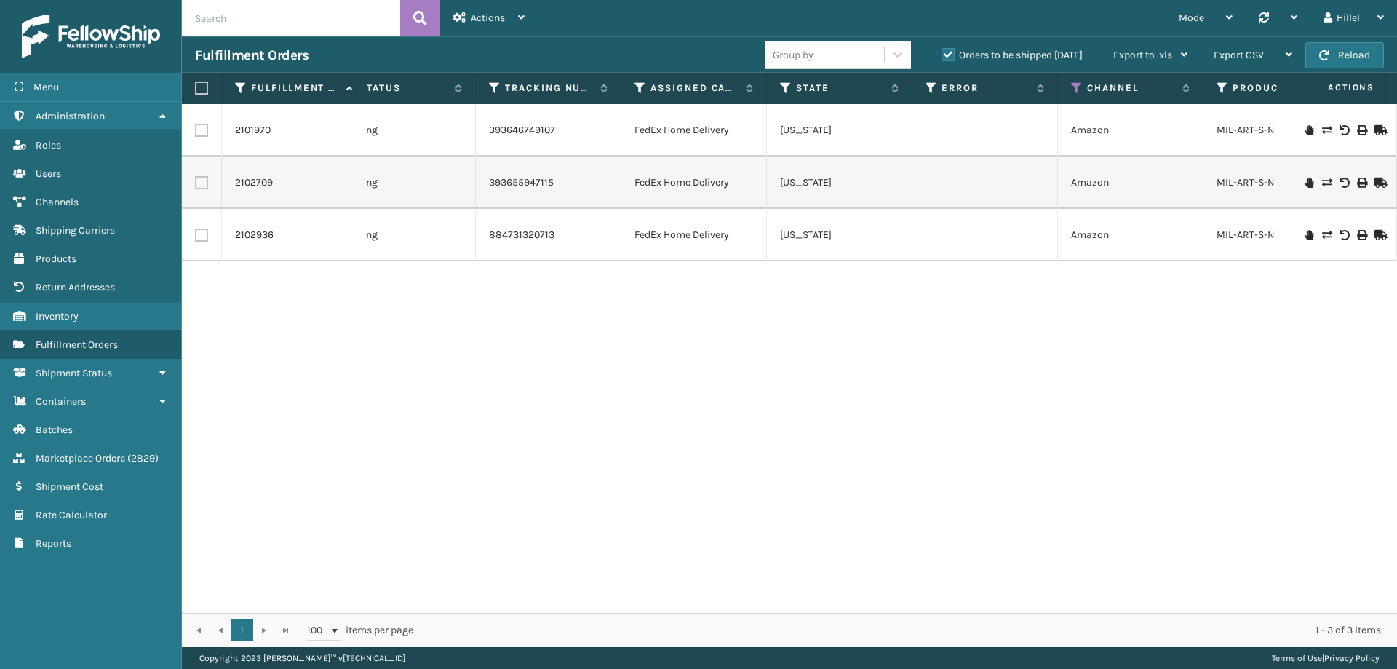
click at [954, 52] on label "Orders to be shipped [DATE]" at bounding box center [1012, 55] width 141 height 12
click at [942, 52] on input "Orders to be shipped [DATE]" at bounding box center [942, 51] width 1 height 9
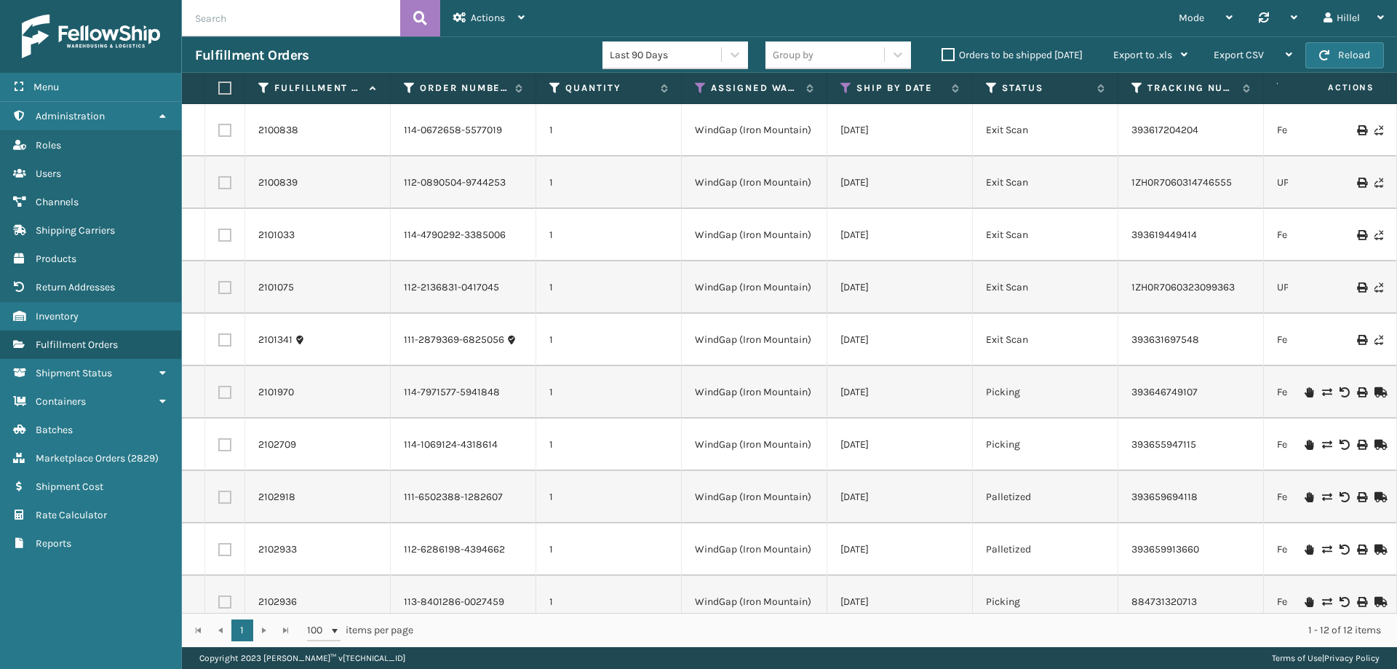
click at [949, 56] on label "Orders to be shipped [DATE]" at bounding box center [1012, 55] width 141 height 12
click at [942, 56] on input "Orders to be shipped [DATE]" at bounding box center [942, 51] width 1 height 9
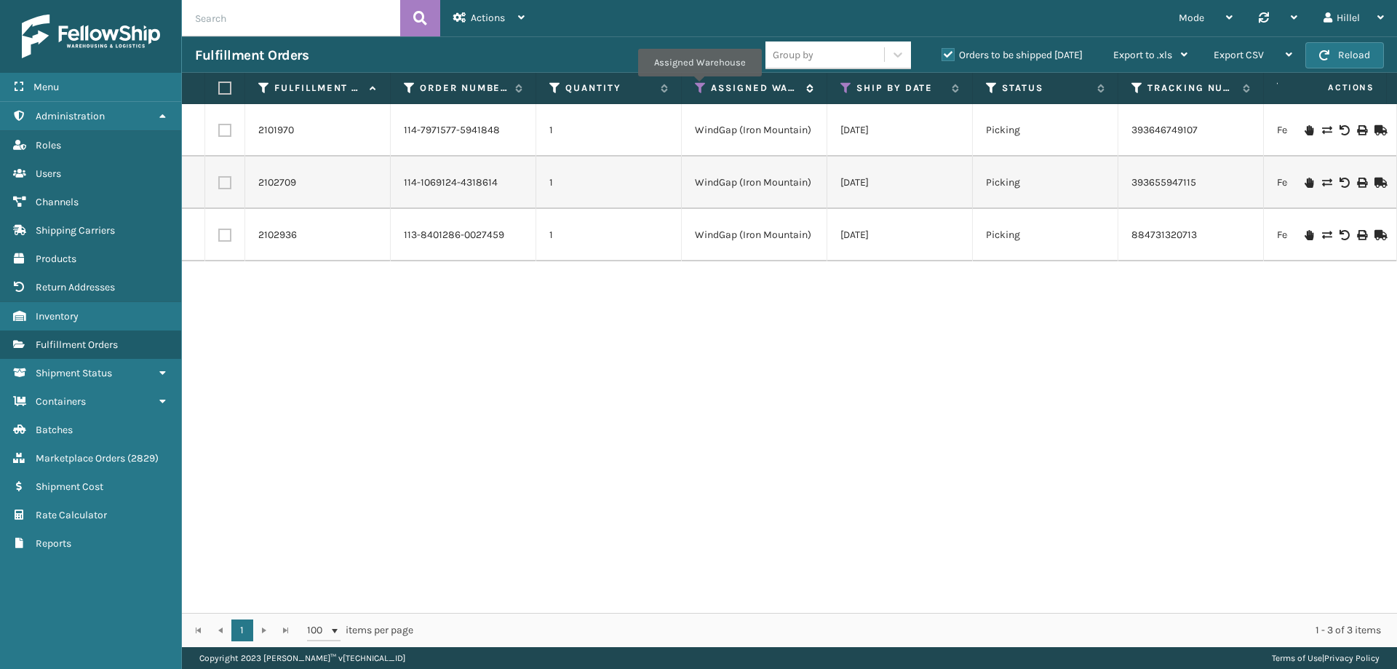
click at [700, 87] on icon at bounding box center [701, 87] width 12 height 13
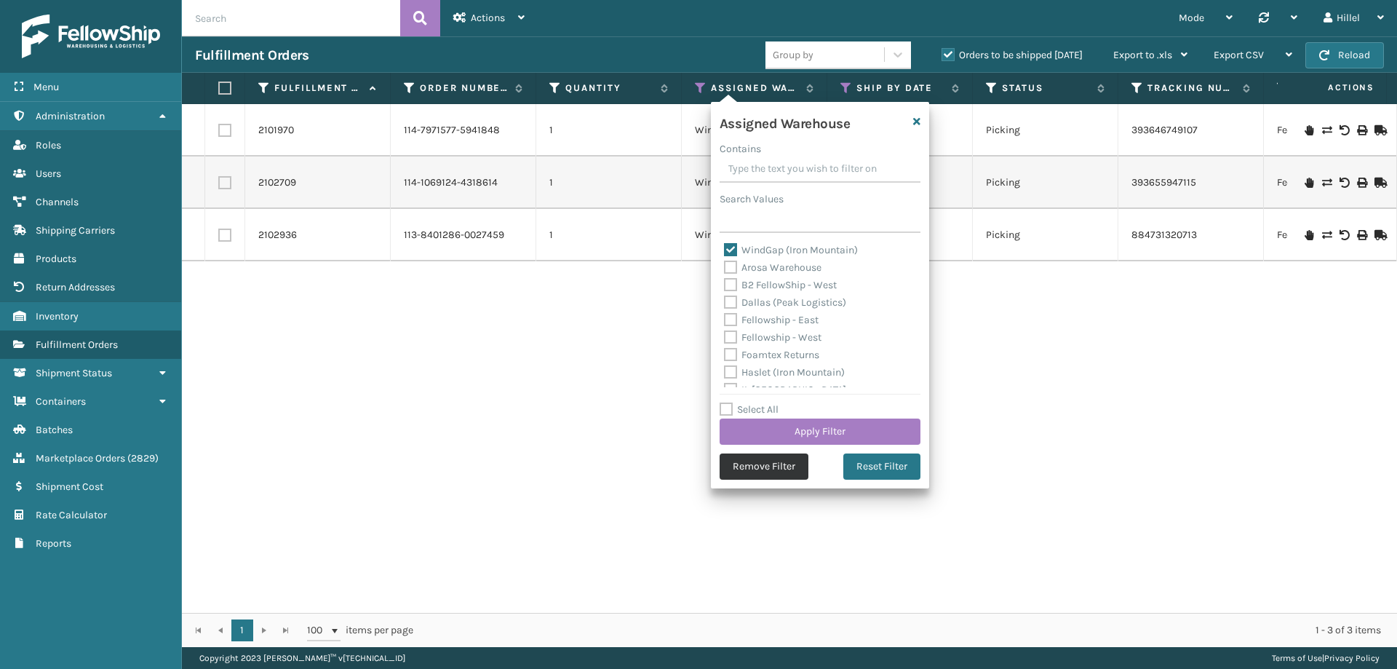
click at [752, 469] on button "Remove Filter" at bounding box center [764, 466] width 89 height 26
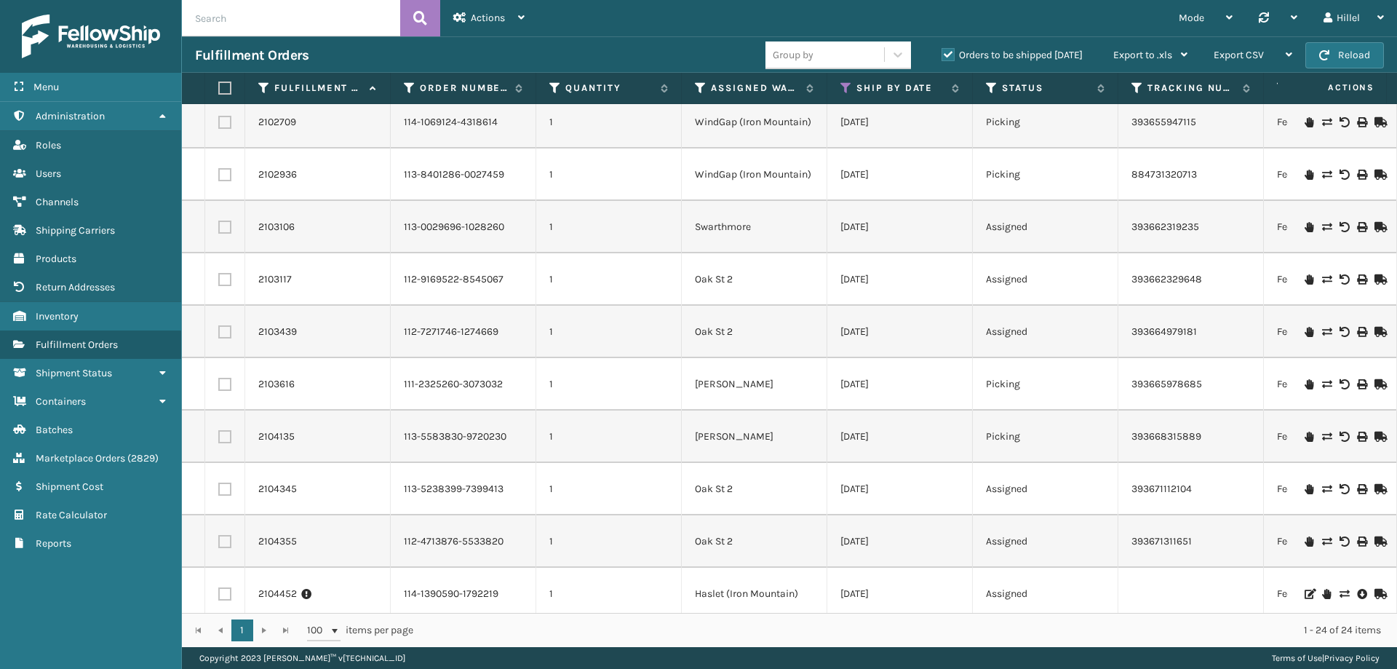
scroll to position [760, 0]
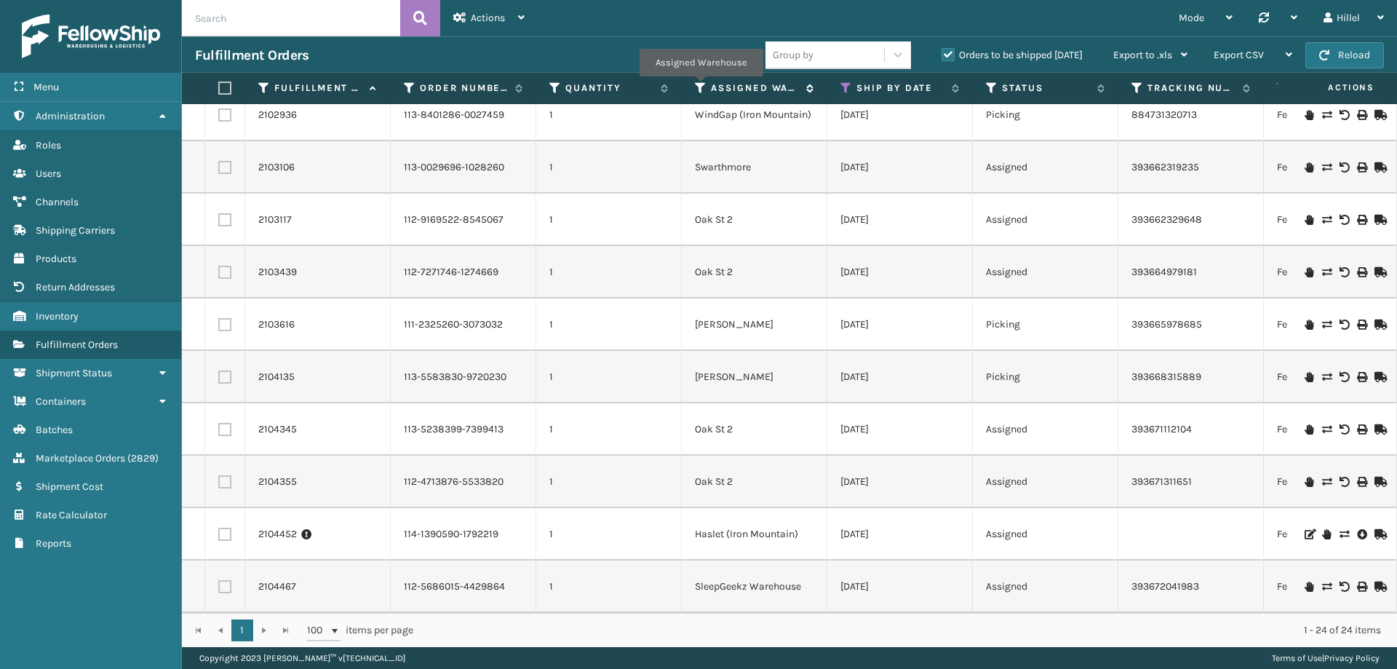
click at [701, 87] on icon at bounding box center [701, 87] width 12 height 13
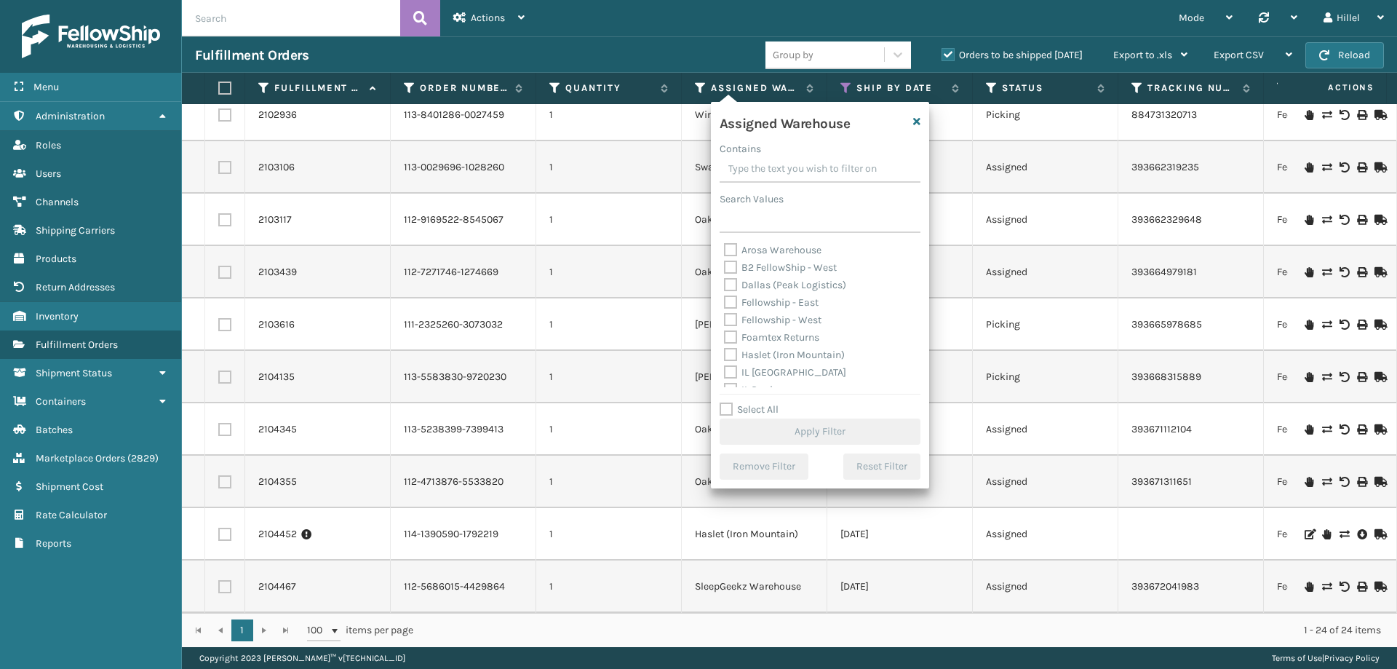
click at [743, 415] on label "Select All" at bounding box center [749, 409] width 59 height 12
click at [743, 402] on input "Select All" at bounding box center [829, 401] width 218 height 1
checkbox input "true"
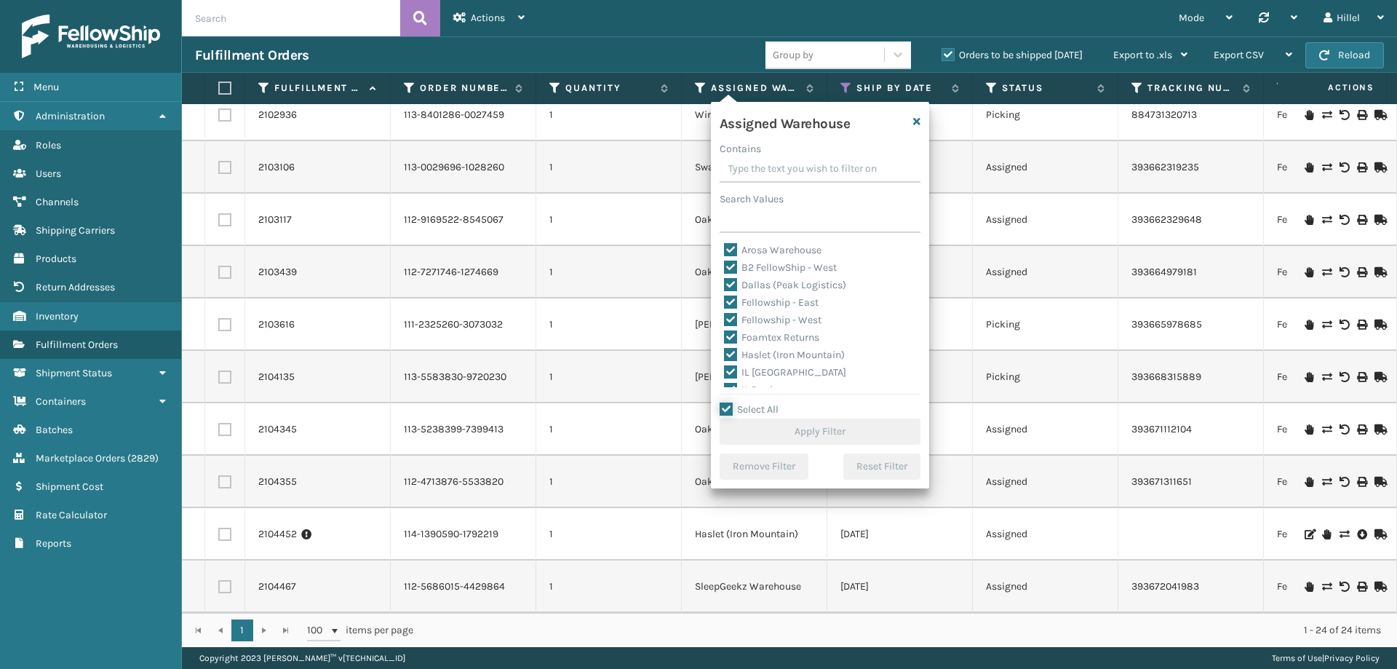
checkbox input "true"
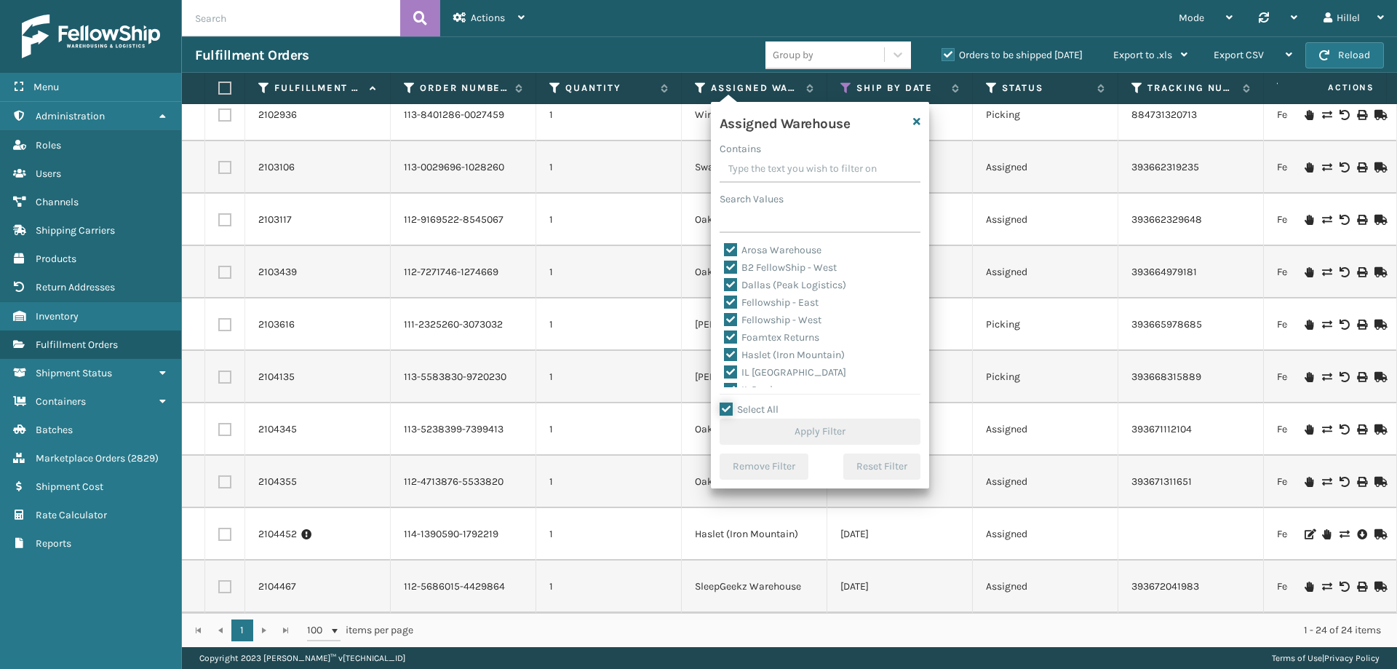
checkbox input "true"
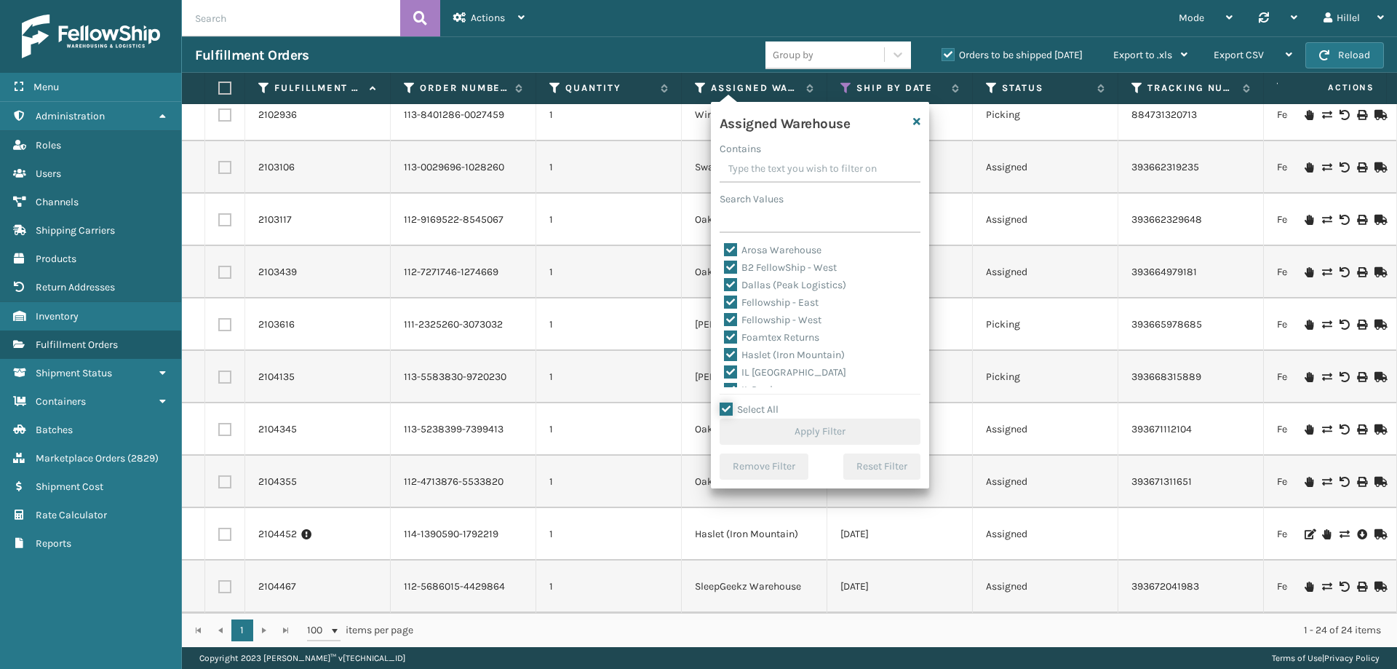
checkbox input "true"
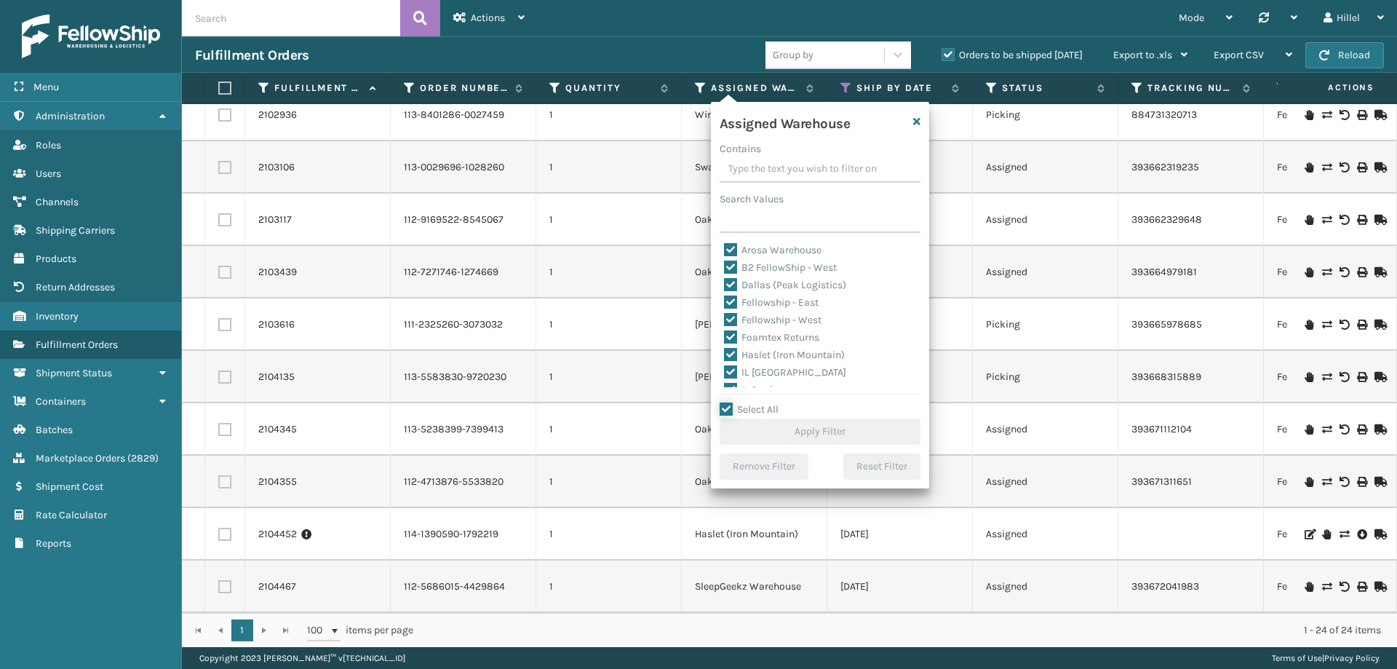
checkbox input "true"
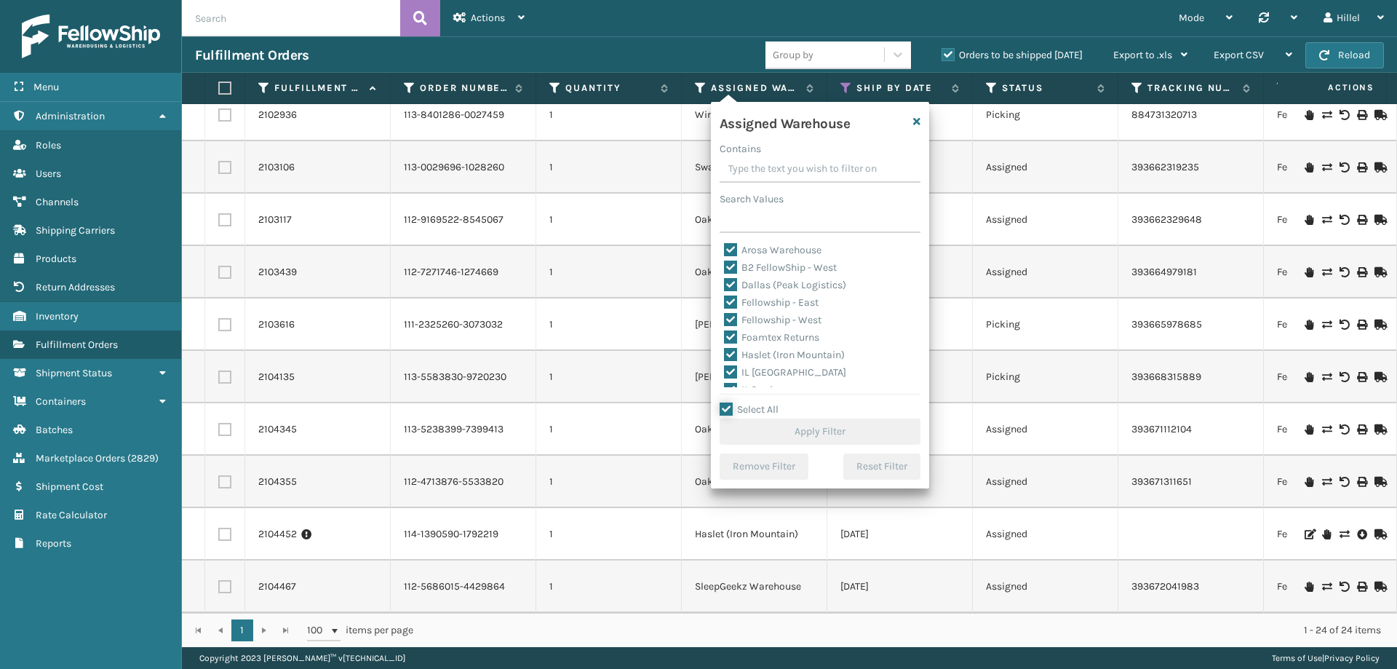
checkbox input "true"
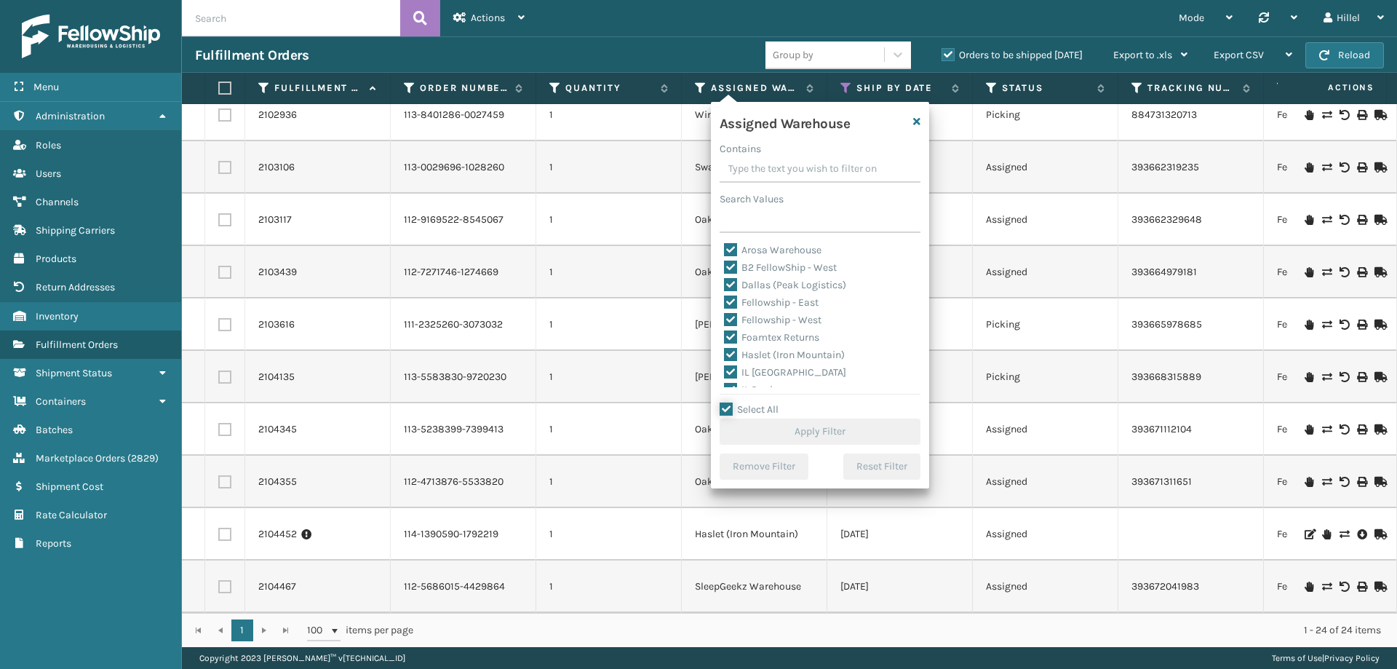
checkbox input "true"
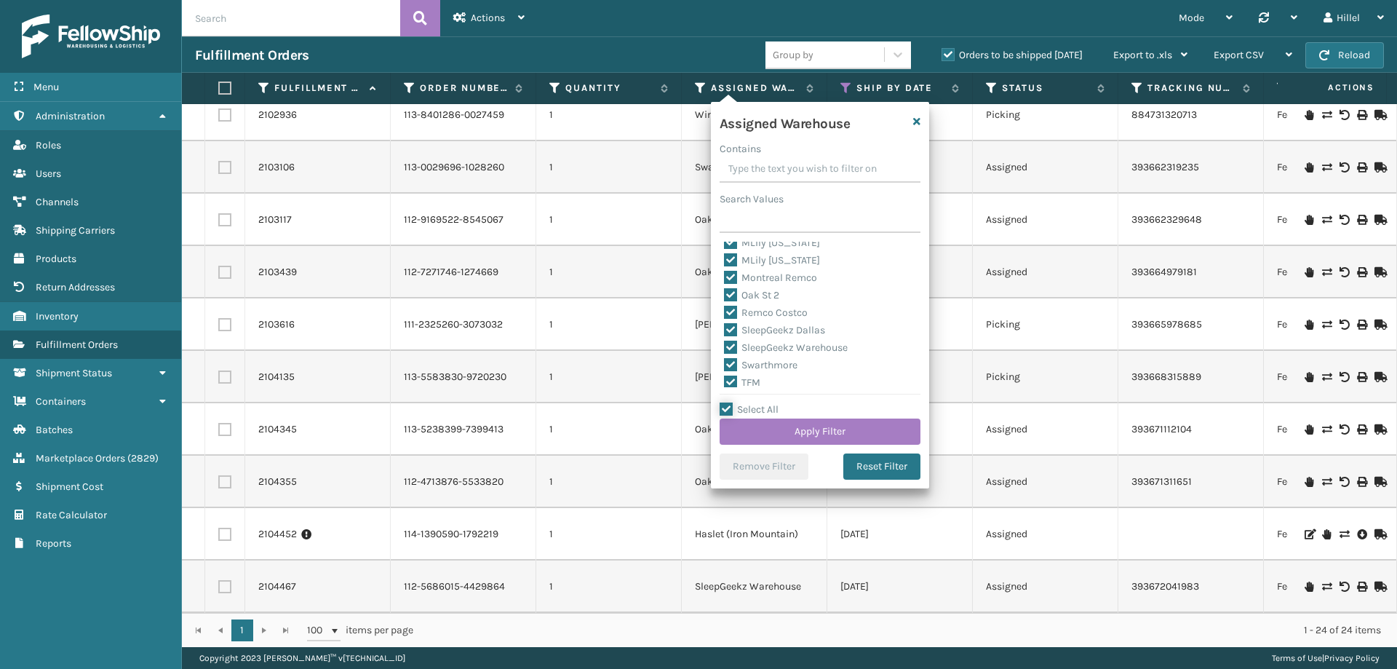
scroll to position [364, 0]
click at [768, 253] on label "Oak St 2" at bounding box center [751, 253] width 55 height 12
click at [725, 253] on input "Oak St 2" at bounding box center [724, 248] width 1 height 9
checkbox input "false"
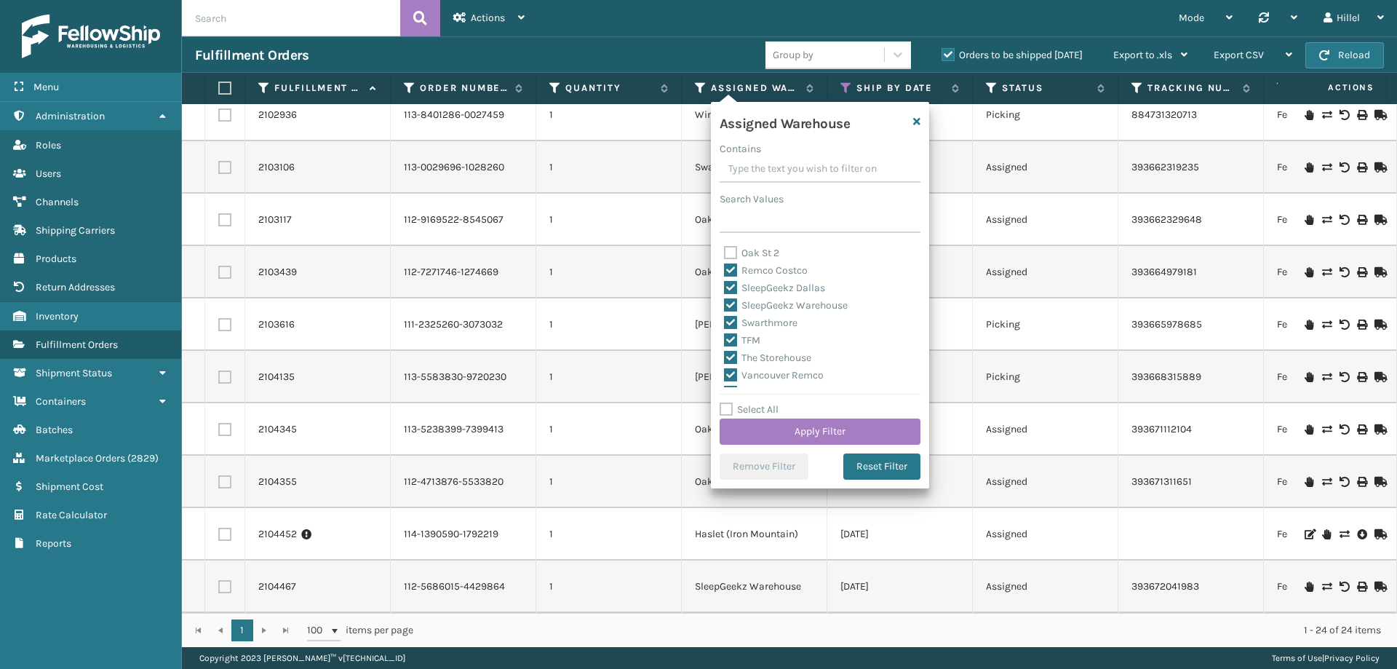
click at [770, 325] on label "Swarthmore" at bounding box center [760, 323] width 73 height 12
click at [725, 324] on input "Swarthmore" at bounding box center [724, 318] width 1 height 9
checkbox input "false"
click at [792, 419] on button "Apply Filter" at bounding box center [820, 431] width 201 height 26
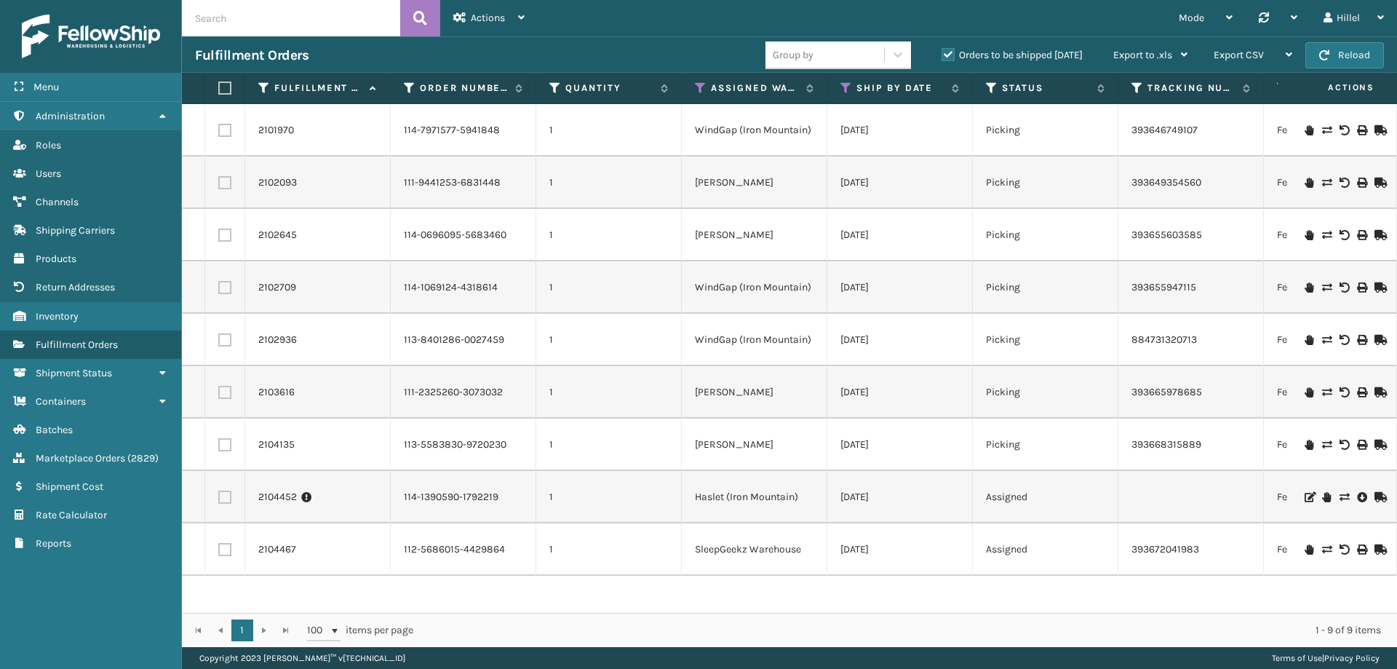
scroll to position [0, 8]
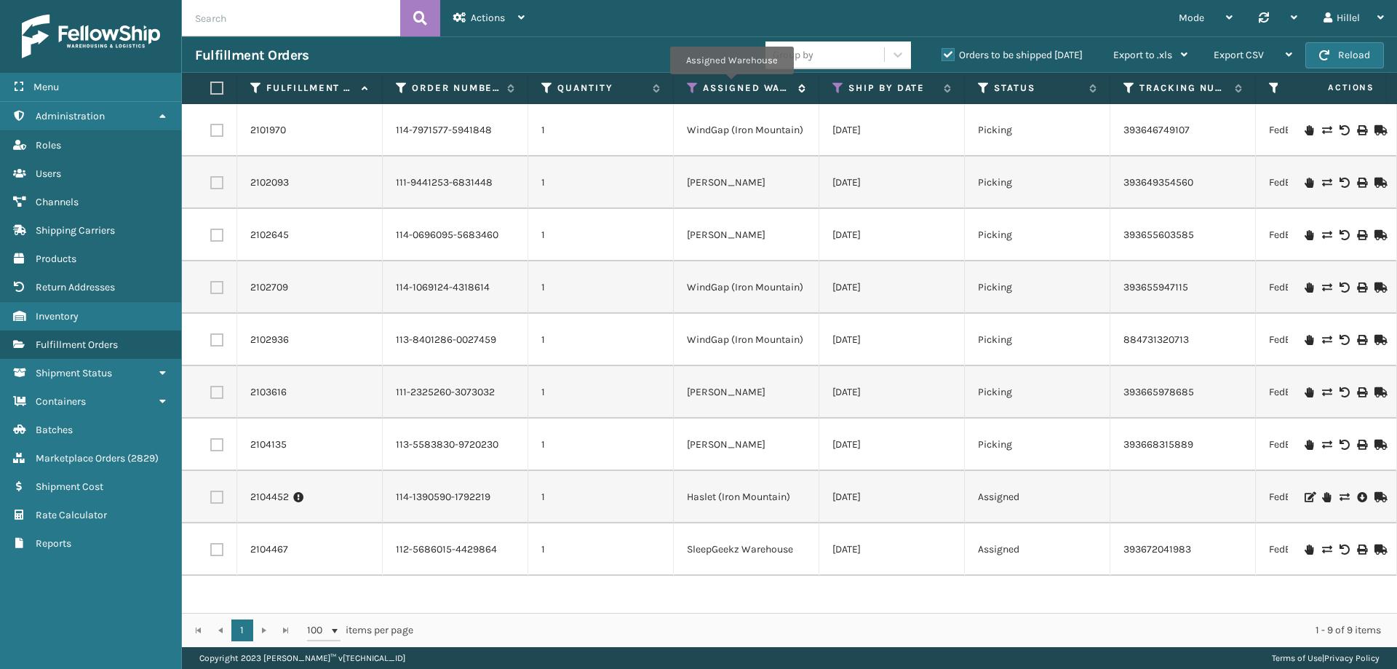
click at [731, 84] on label "Assigned Warehouse" at bounding box center [747, 87] width 88 height 13
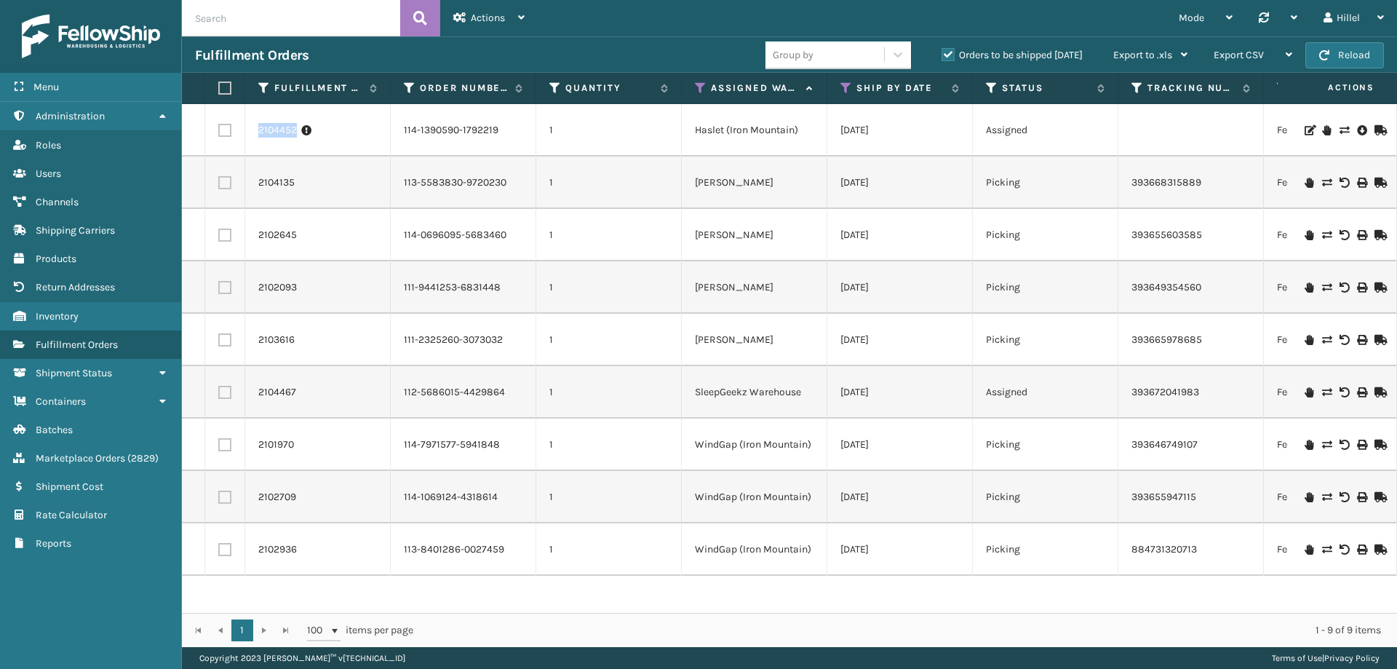
drag, startPoint x: 299, startPoint y: 130, endPoint x: 258, endPoint y: 130, distance: 41.5
click at [258, 130] on td "2104452" at bounding box center [318, 130] width 146 height 52
copy link "2104452"
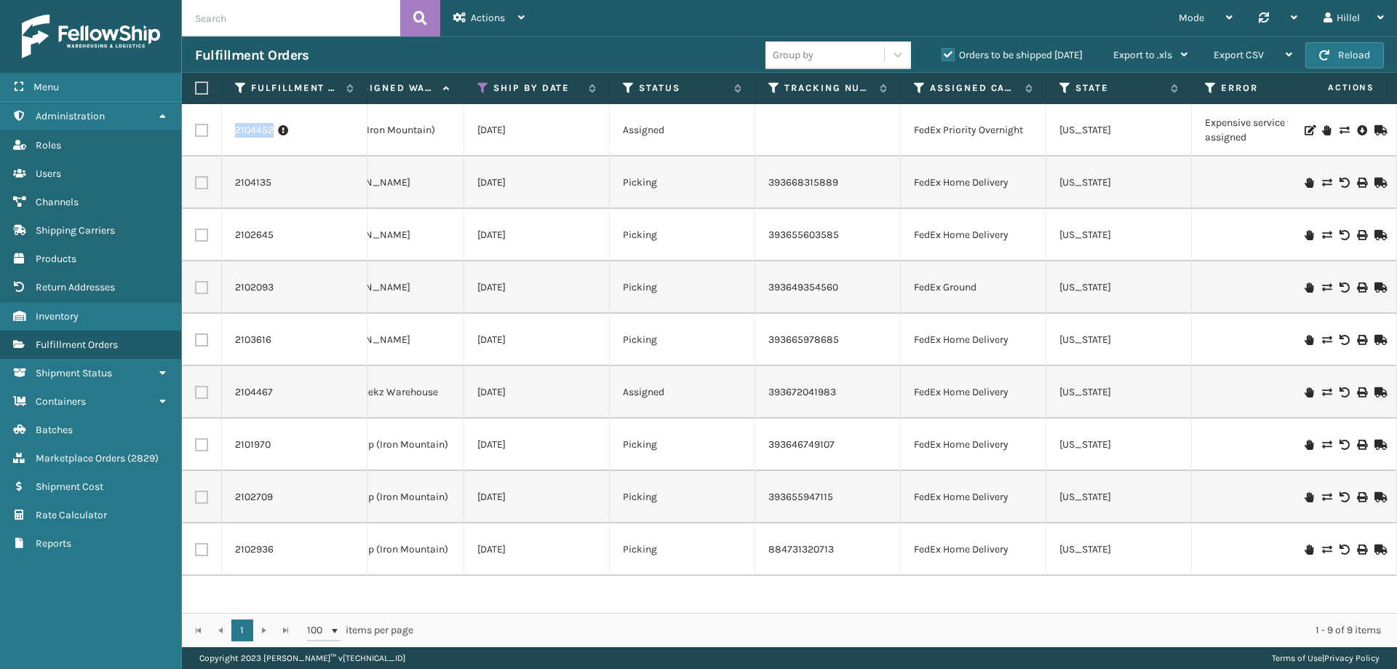
scroll to position [0, 1055]
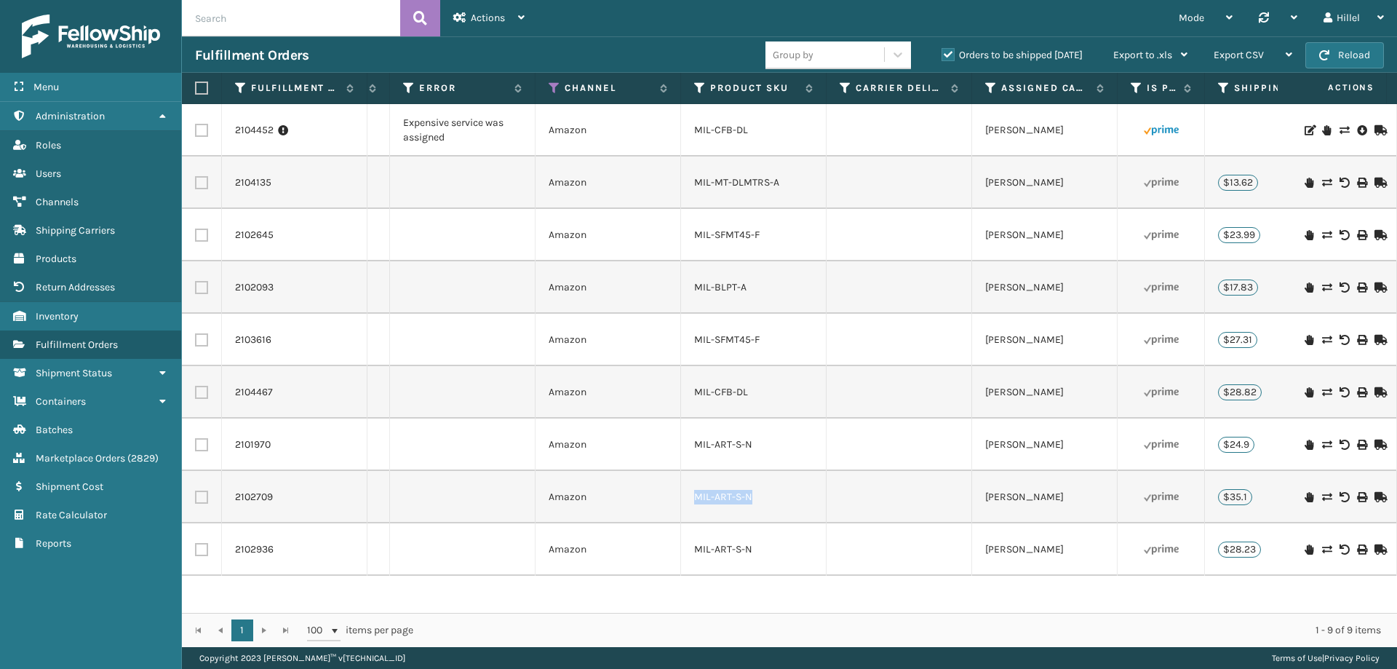
drag, startPoint x: 744, startPoint y: 496, endPoint x: 698, endPoint y: 496, distance: 45.8
click at [698, 496] on div "MIL-ART-S-N" at bounding box center [753, 497] width 119 height 15
copy link "MIL-ART-S-N"
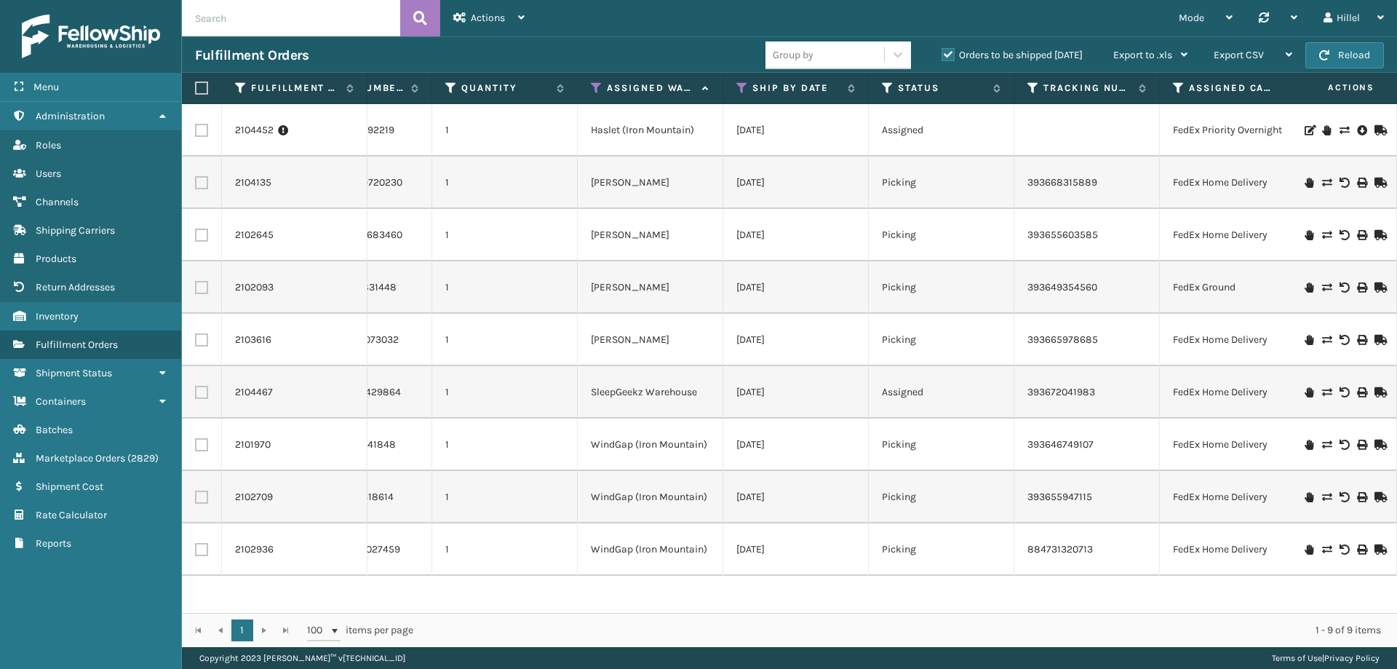
scroll to position [0, 98]
click at [603, 90] on icon at bounding box center [603, 87] width 12 height 13
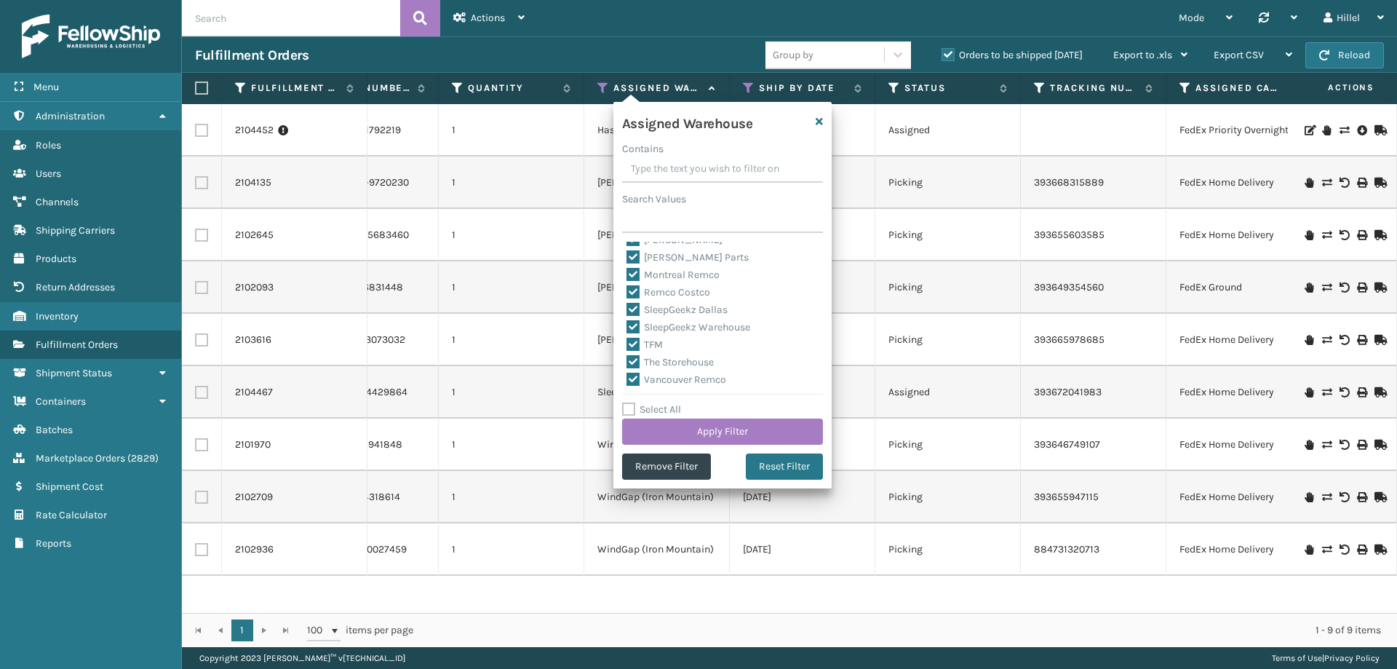
scroll to position [291, 0]
click at [669, 271] on label "[PERSON_NAME]" at bounding box center [675, 273] width 96 height 12
click at [627, 271] on input "[PERSON_NAME]" at bounding box center [627, 269] width 1 height 9
checkbox input "false"
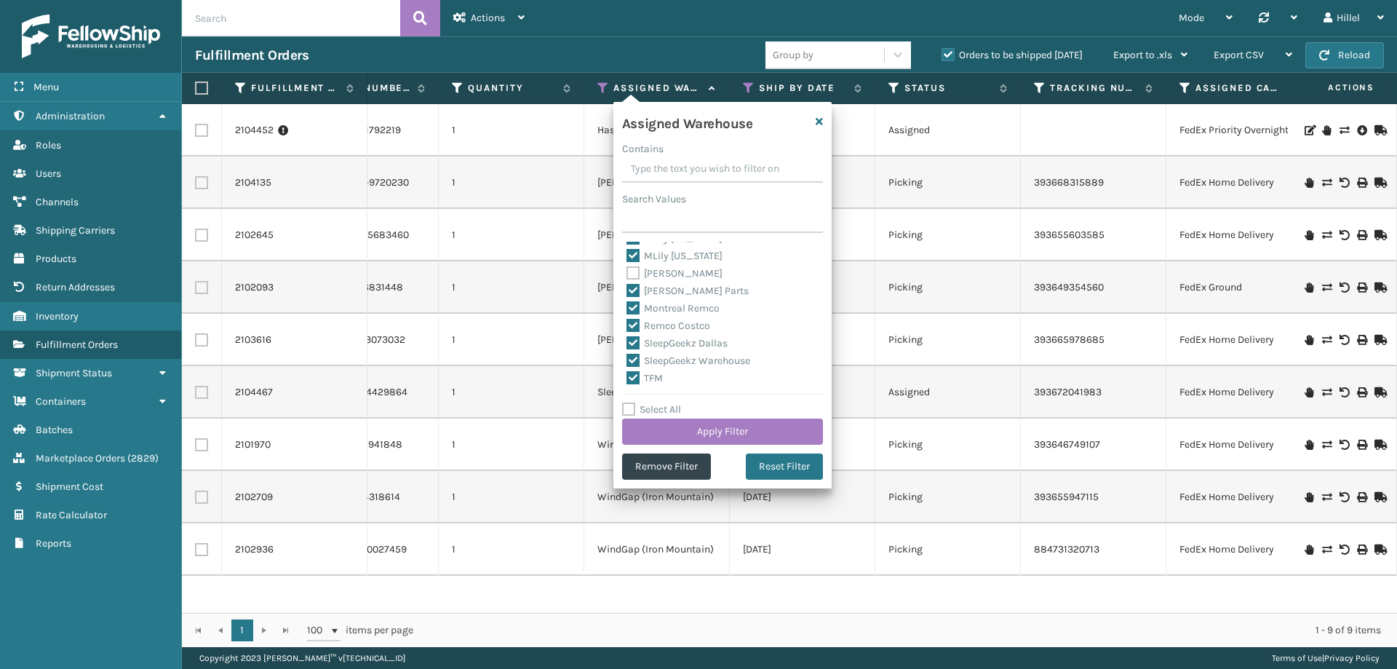
click at [681, 343] on label "SleepGeekz Dallas" at bounding box center [677, 343] width 101 height 12
click at [627, 343] on input "SleepGeekz Dallas" at bounding box center [627, 339] width 1 height 9
checkbox input "false"
click at [681, 357] on label "SleepGeekz Warehouse" at bounding box center [689, 360] width 124 height 12
click at [627, 357] on input "SleepGeekz Warehouse" at bounding box center [627, 356] width 1 height 9
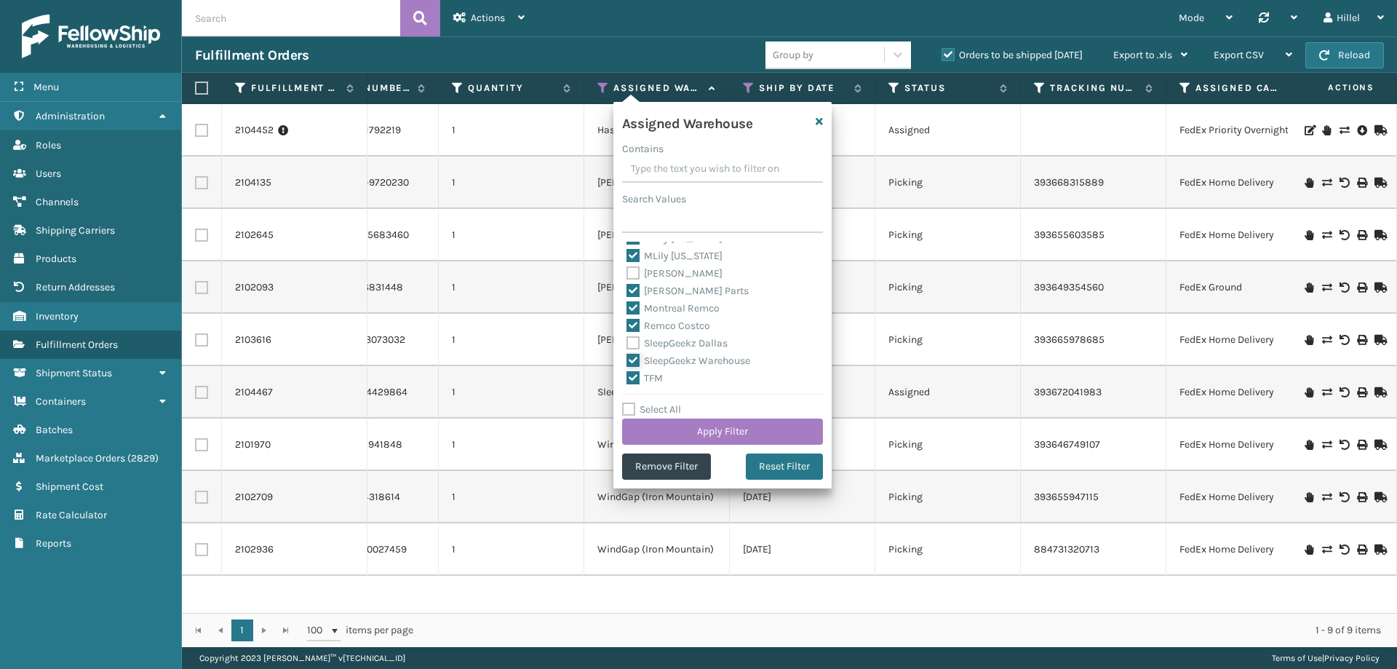
checkbox input "false"
click at [699, 423] on button "Apply Filter" at bounding box center [722, 431] width 201 height 26
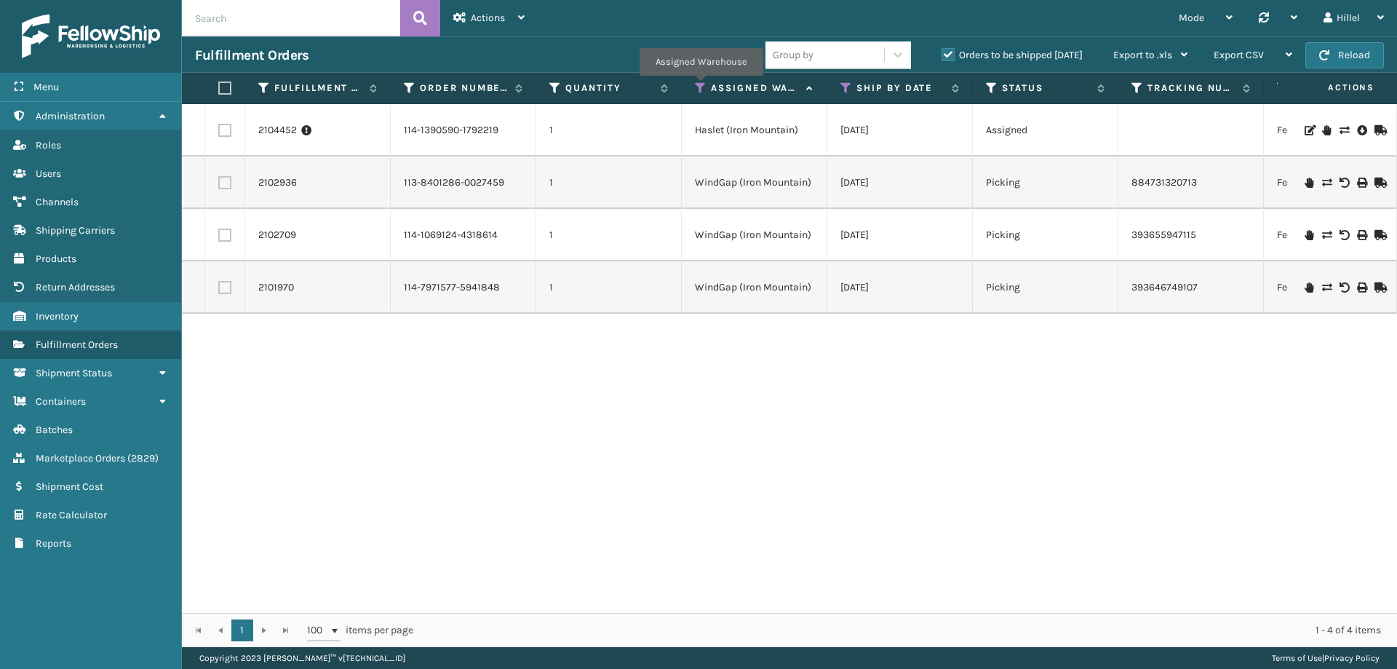
click at [699, 86] on icon at bounding box center [701, 87] width 12 height 13
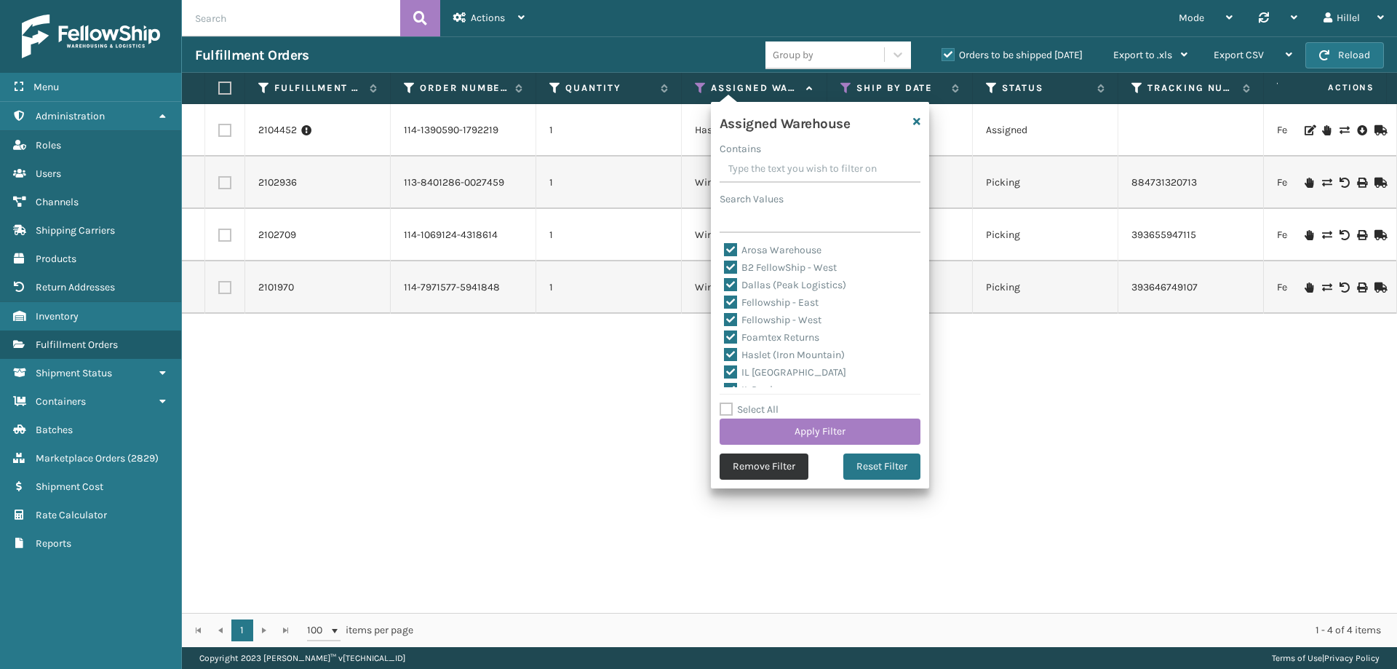
click at [755, 468] on button "Remove Filter" at bounding box center [764, 466] width 89 height 26
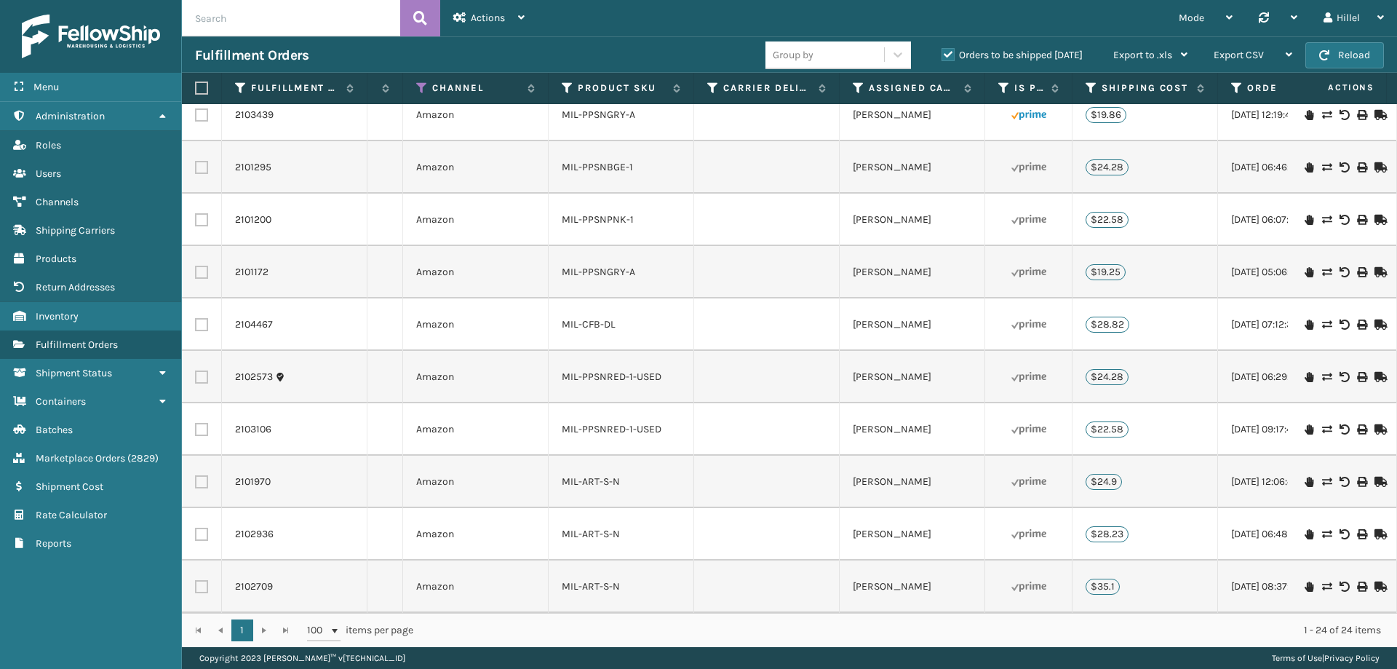
scroll to position [0, 1383]
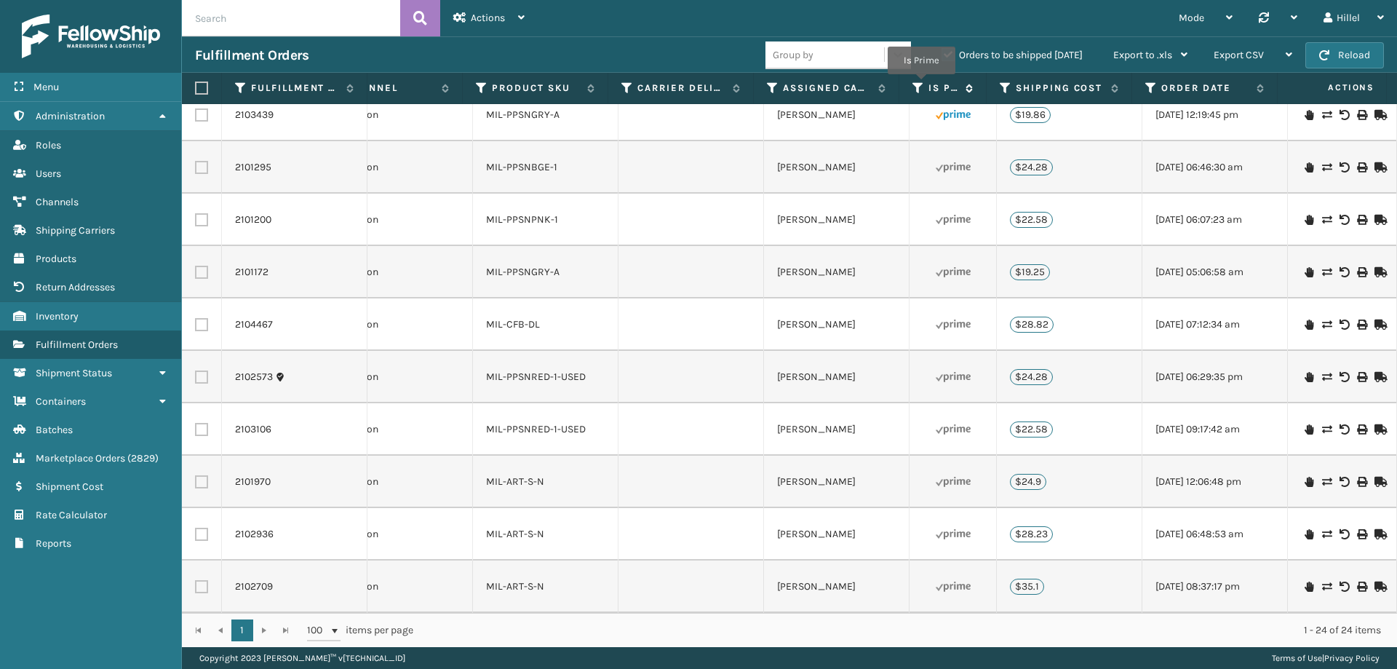
click at [916, 85] on icon at bounding box center [918, 87] width 12 height 13
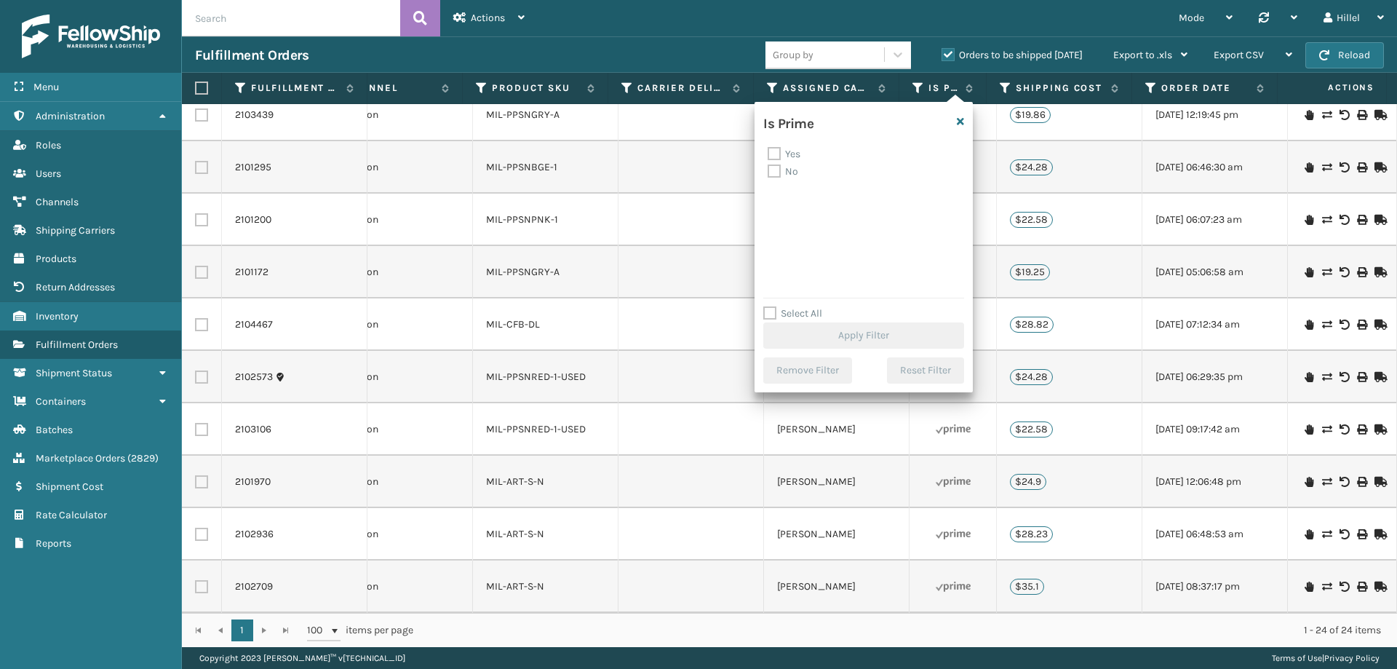
click at [790, 149] on label "Yes" at bounding box center [784, 154] width 33 height 12
click at [768, 149] on input "Yes" at bounding box center [768, 150] width 1 height 9
checkbox input "true"
click at [896, 327] on button "Apply Filter" at bounding box center [863, 335] width 201 height 26
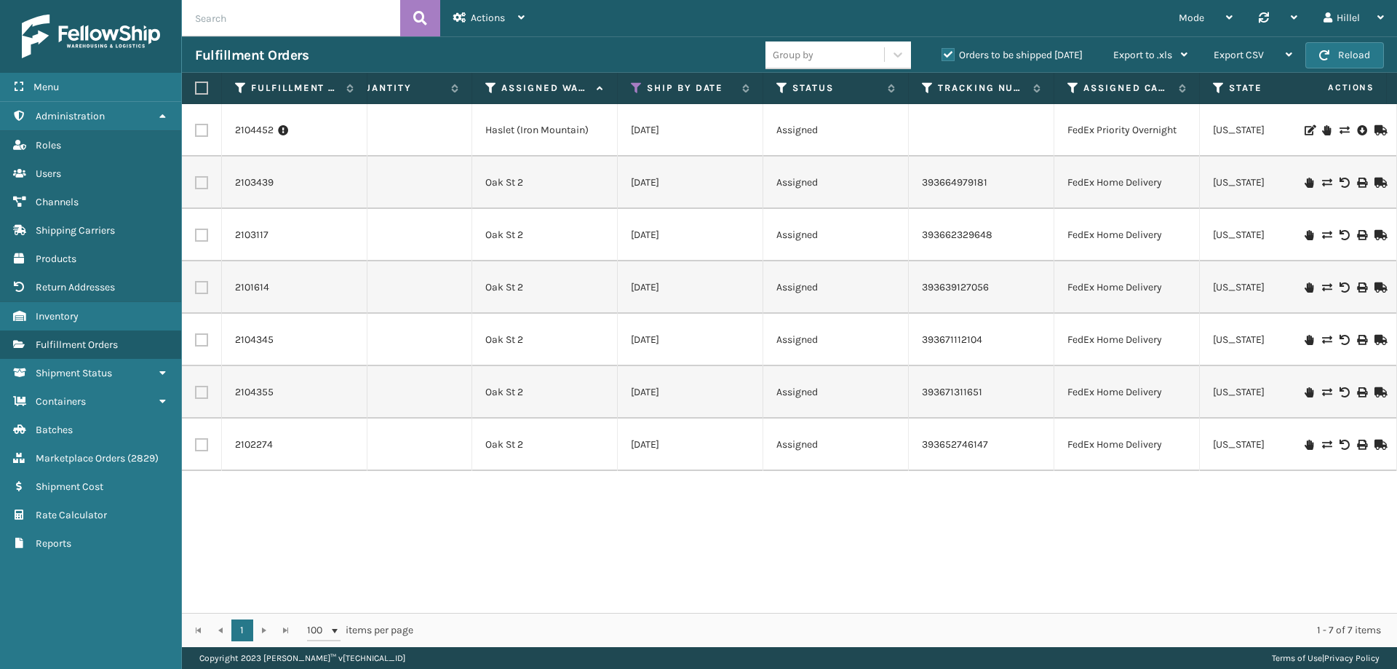
scroll to position [0, 655]
